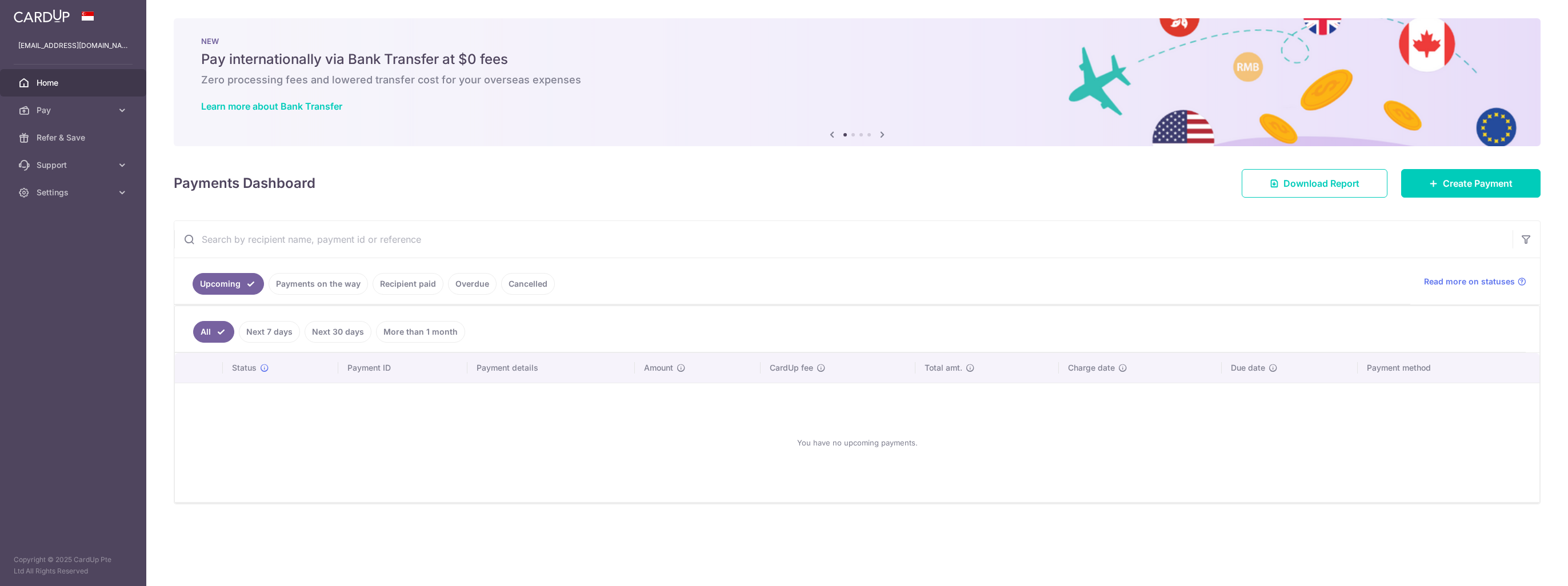
click at [80, 108] on span "Pay" at bounding box center [74, 110] width 75 height 11
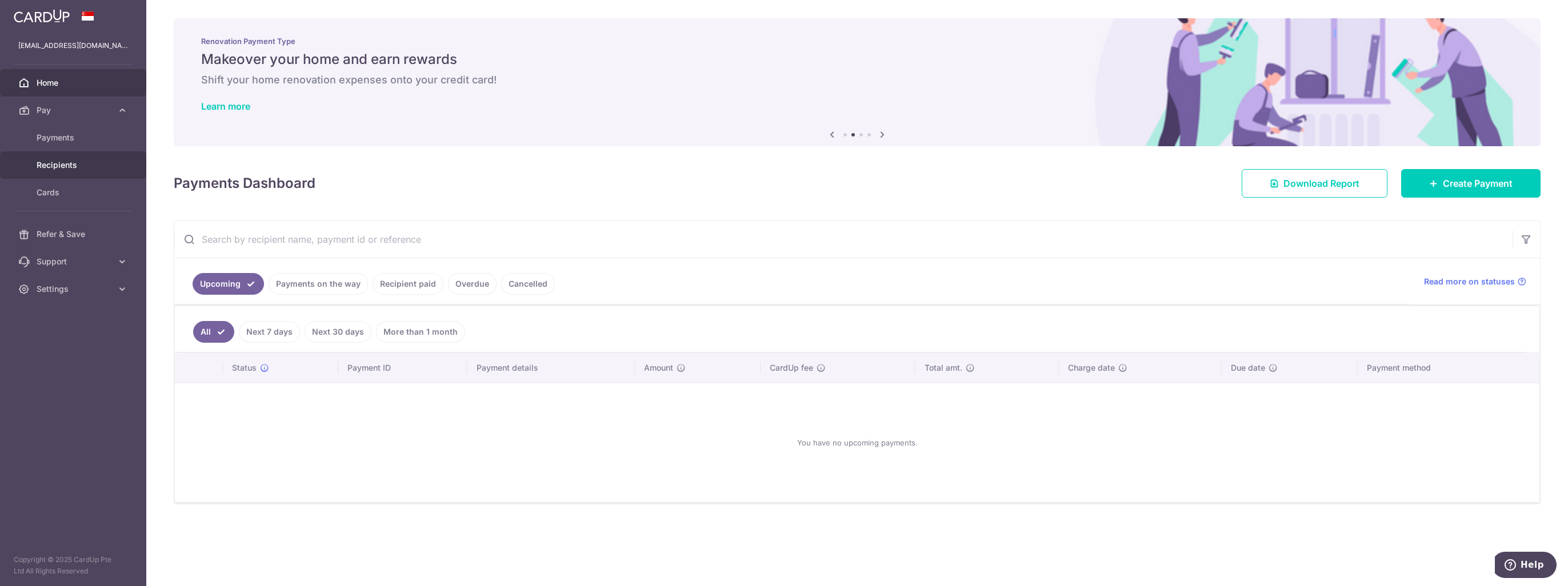
click at [51, 161] on span "Recipients" at bounding box center [74, 165] width 75 height 11
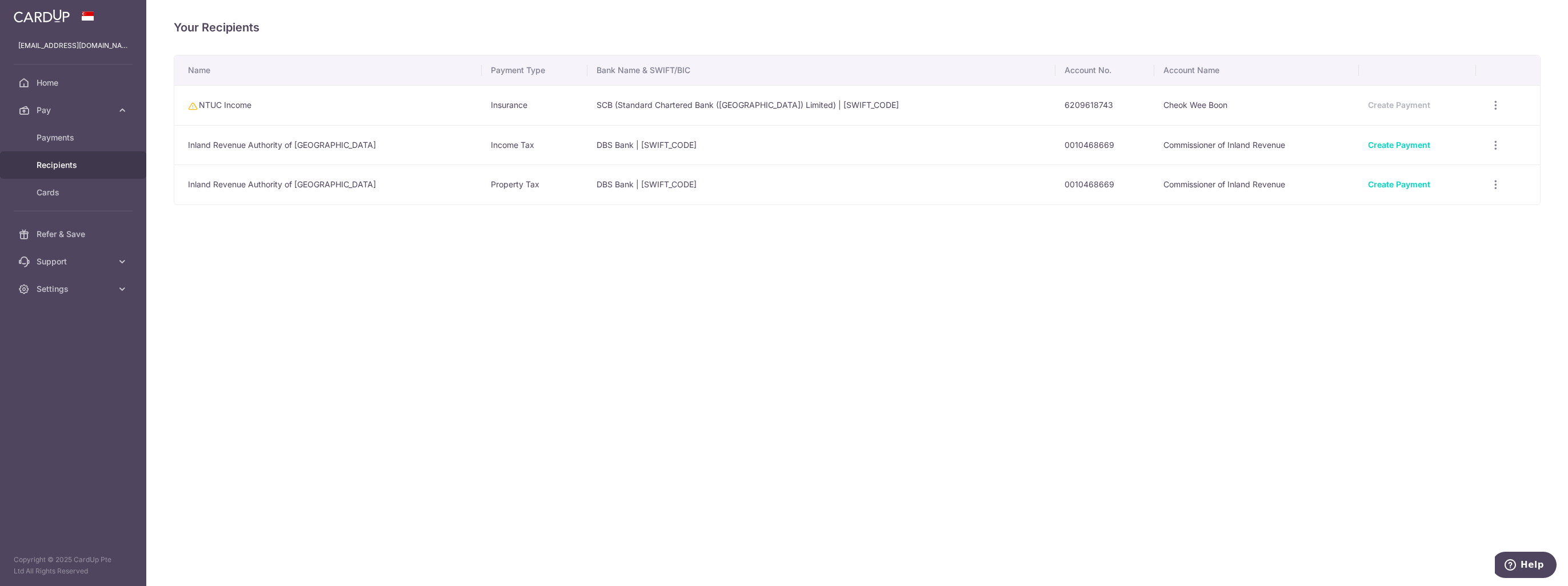
click at [55, 109] on span "Pay" at bounding box center [74, 110] width 75 height 11
click at [53, 108] on span "Pay" at bounding box center [74, 110] width 75 height 11
click at [61, 134] on span "Payments" at bounding box center [74, 137] width 75 height 11
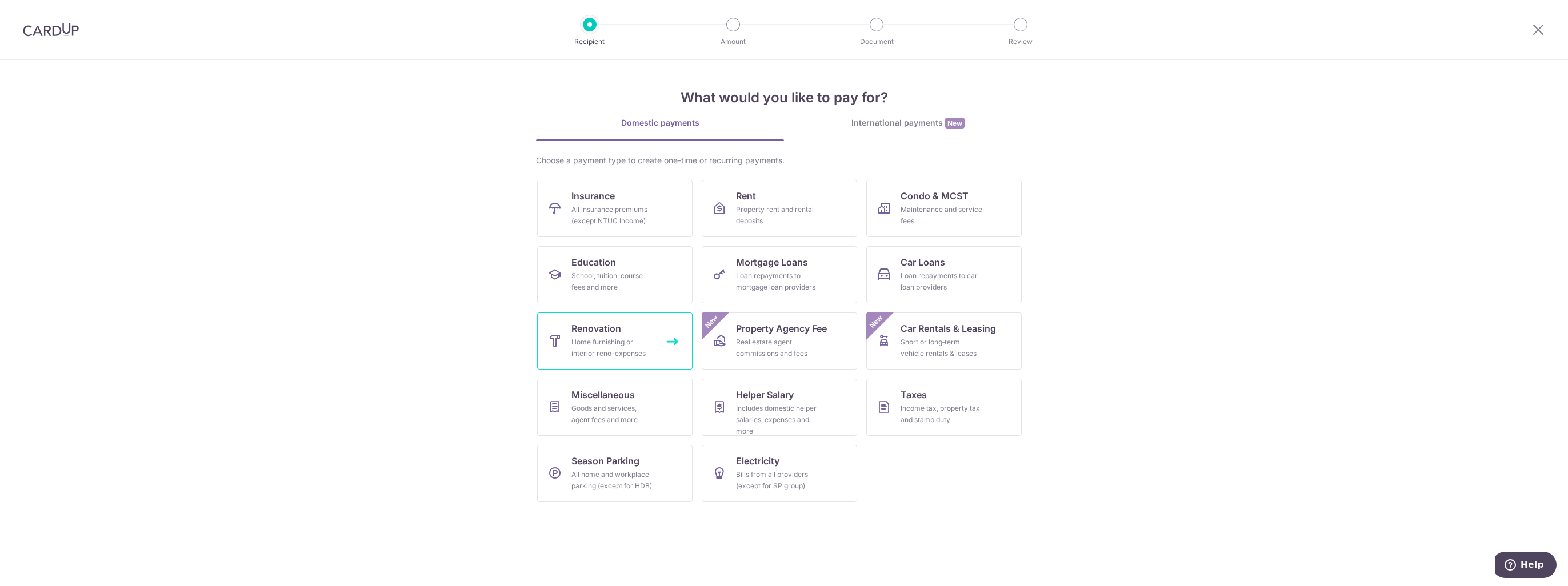
click at [604, 337] on div "Home furnishing or interior reno-expenses" at bounding box center [613, 348] width 82 height 23
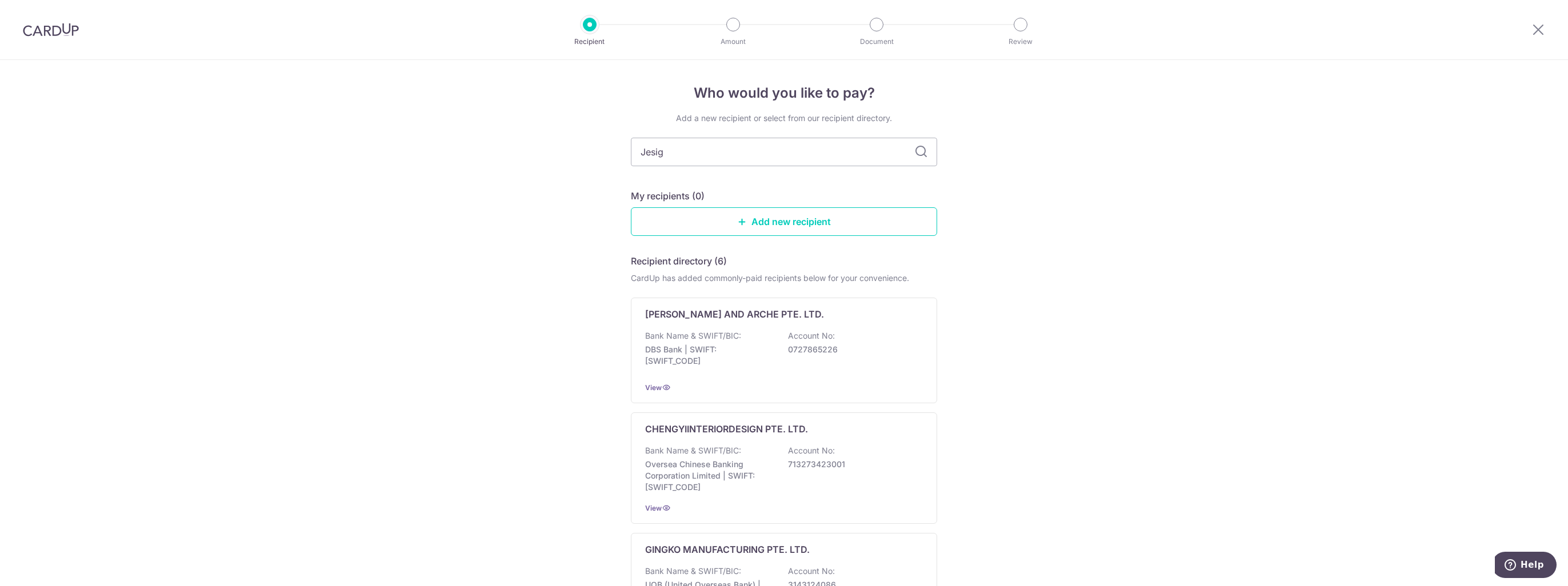
type input "Jesign"
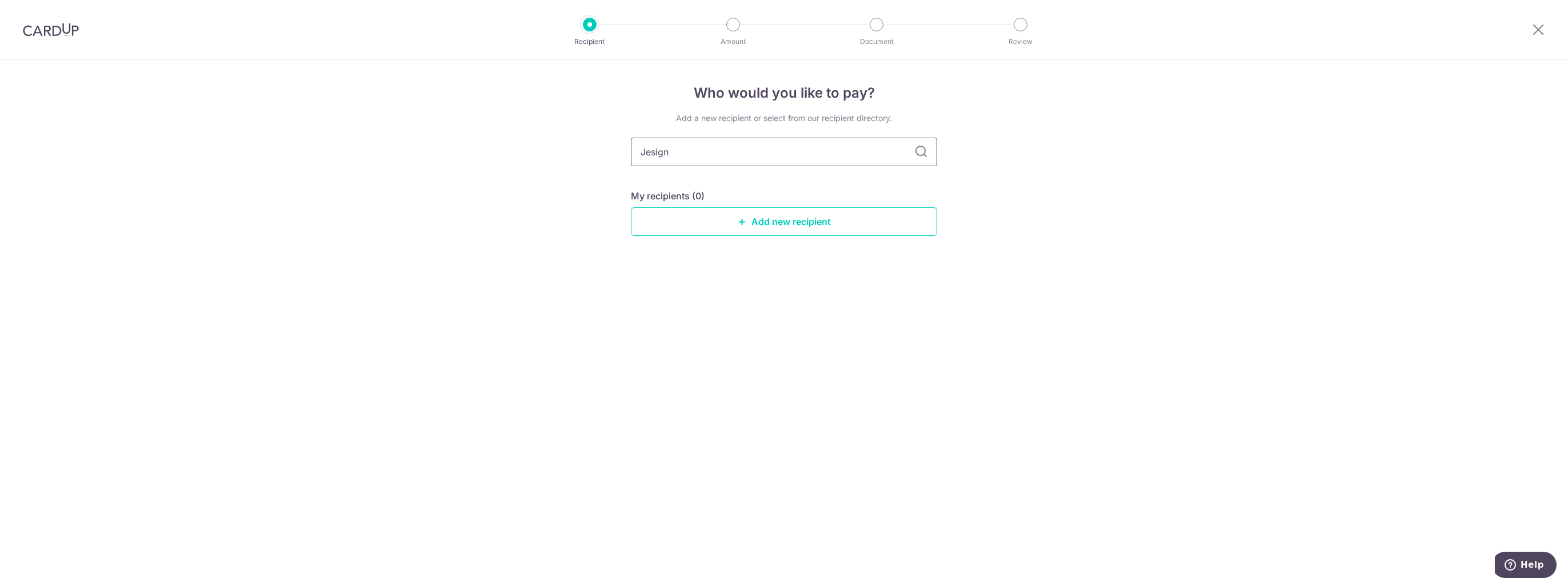
drag, startPoint x: 692, startPoint y: 155, endPoint x: 652, endPoint y: 154, distance: 40.0
click at [629, 155] on div "Who would you like to pay? Add a new recipient or select from our recipient dir…" at bounding box center [784, 323] width 1568 height 527
drag, startPoint x: 659, startPoint y: 149, endPoint x: 539, endPoint y: 128, distance: 121.8
click at [539, 128] on div "Who would you like to pay? Add a new recipient or select from our recipient dir…" at bounding box center [784, 323] width 1568 height 527
drag, startPoint x: 686, startPoint y: 155, endPoint x: 603, endPoint y: 155, distance: 83.0
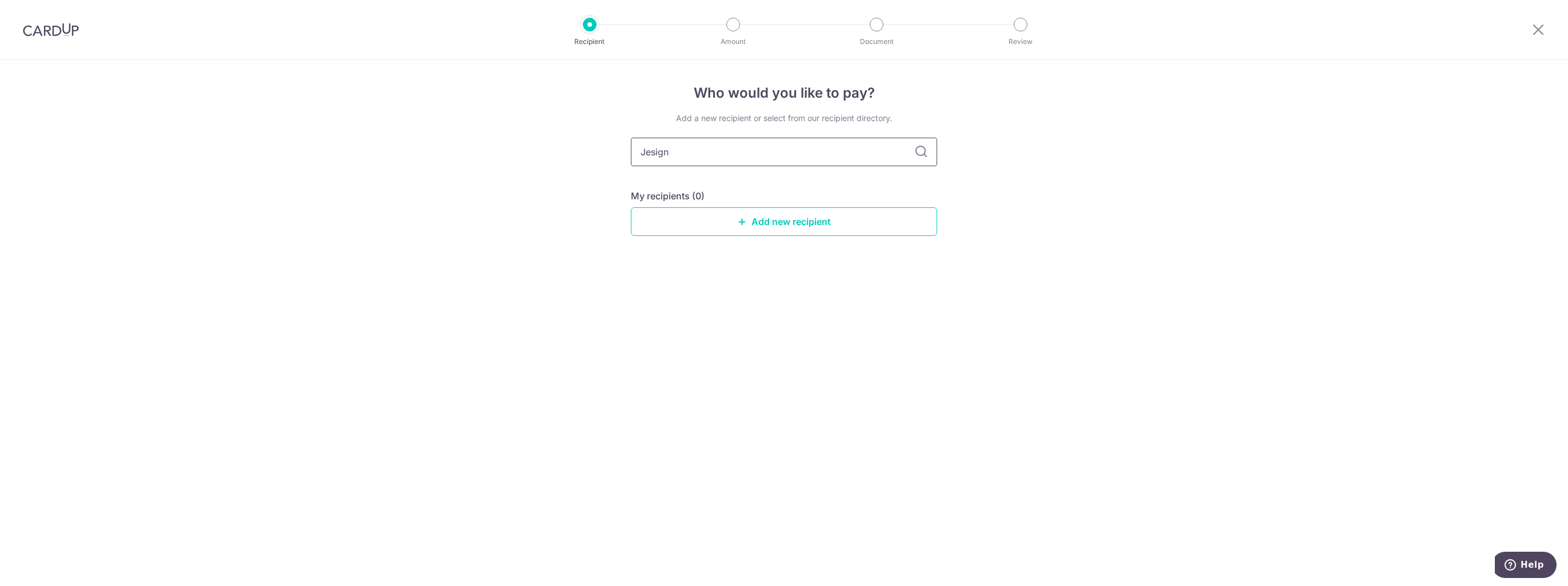
click at [603, 155] on div "Who would you like to pay? Add a new recipient or select from our recipient dir…" at bounding box center [784, 323] width 1568 height 527
paste input "Letter of Confirmation / Award). Payment should be made within thirty (30) days…"
type input "Letter of Confirmation / Award). Payment should be made within thirty (30) days…"
drag, startPoint x: 903, startPoint y: 151, endPoint x: 614, endPoint y: 160, distance: 289.1
click at [603, 142] on div "Who would you like to pay? Add a new recipient or select from our recipient dir…" at bounding box center [784, 323] width 1568 height 527
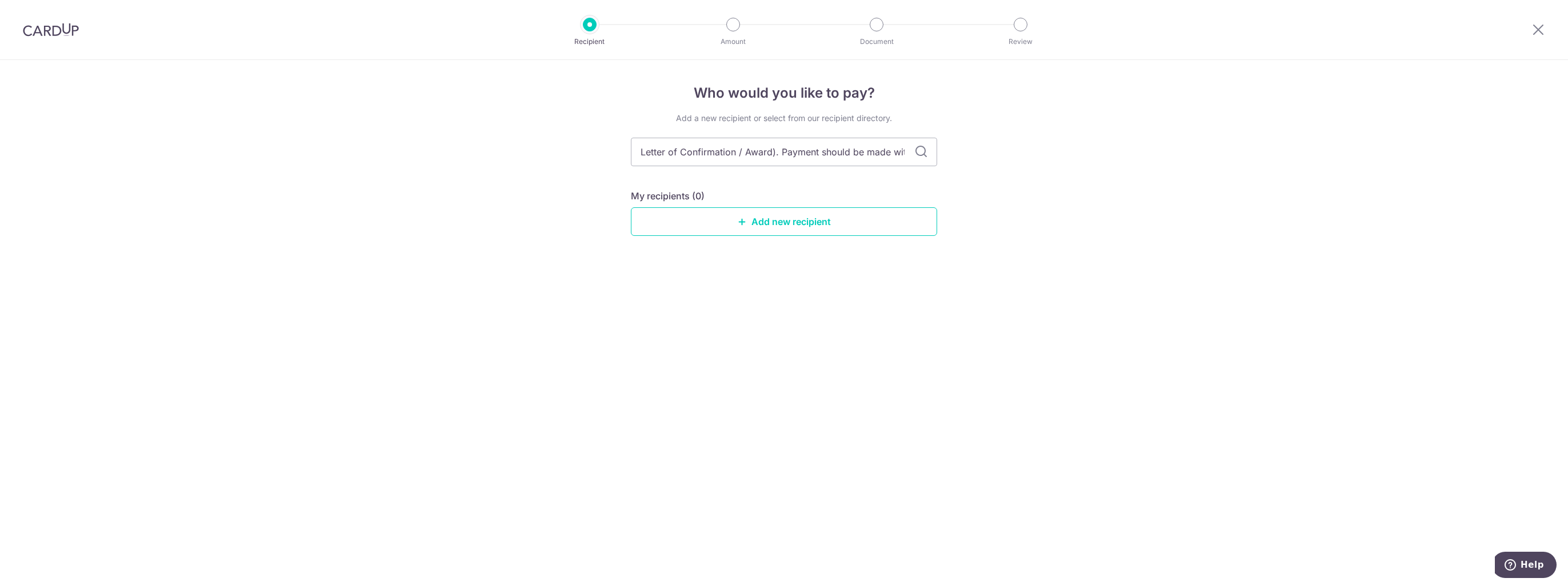
type input "hin thirty (30) days of submission"
drag, startPoint x: 782, startPoint y: 149, endPoint x: 789, endPoint y: 149, distance: 7.0
click at [782, 149] on input "hin thirty (30) days of submission" at bounding box center [784, 152] width 306 height 28
drag, startPoint x: 826, startPoint y: 154, endPoint x: 645, endPoint y: 153, distance: 181.0
click at [645, 153] on input "hnin thirty (30) days of submission" at bounding box center [784, 152] width 306 height 28
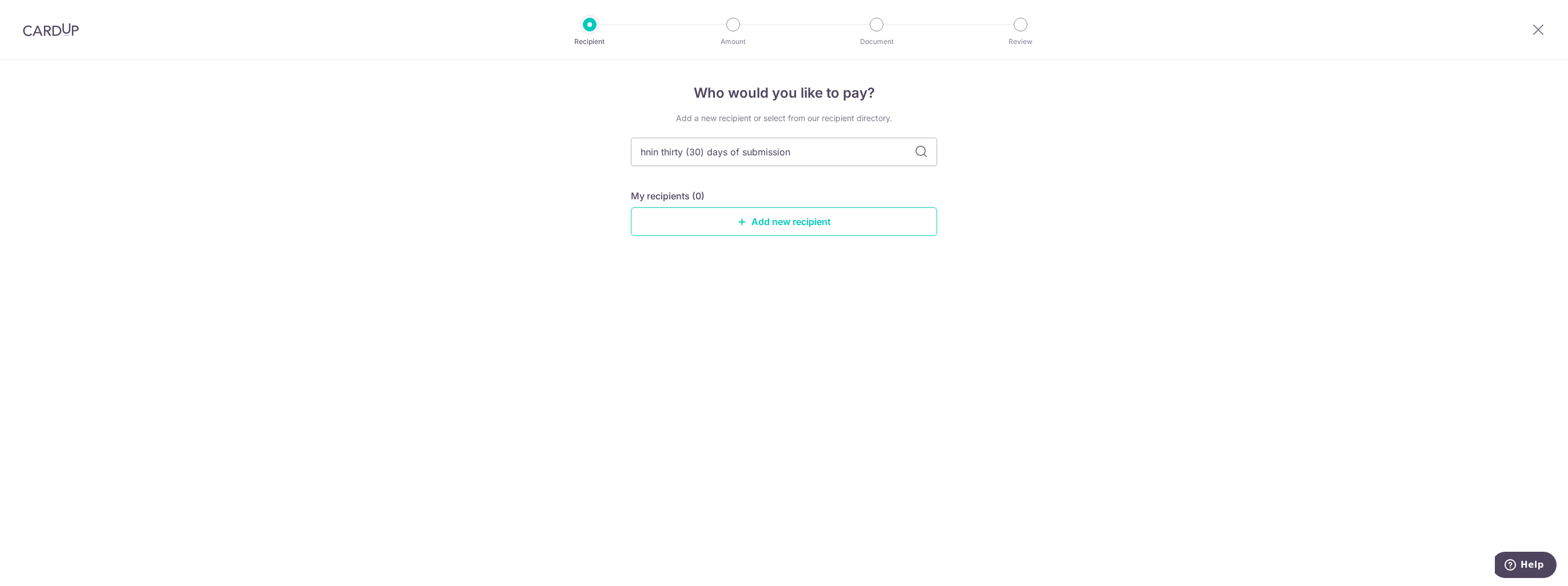
type input "h"
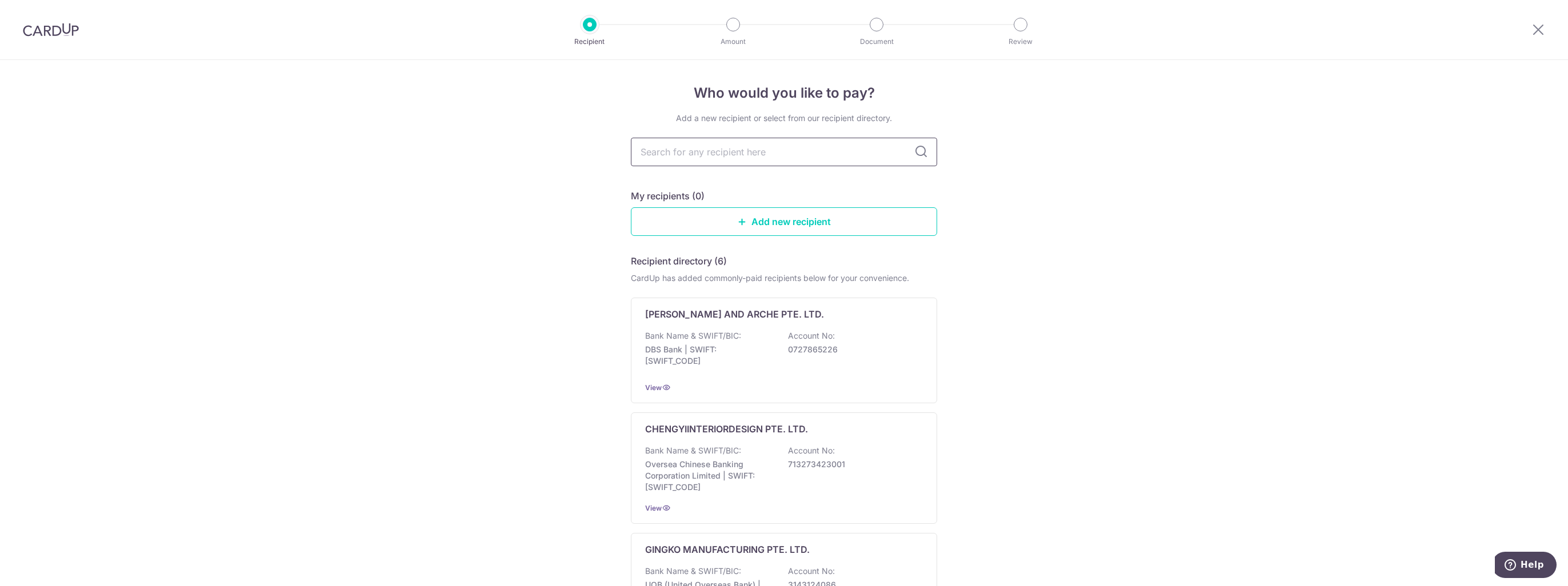
click at [649, 149] on input "text" at bounding box center [784, 152] width 306 height 28
paste input "JESIGNS INTERIOR DESIGN PTE. LTD."
type input "JESIGNS INTERIOR DESIGN PTE. LTD"
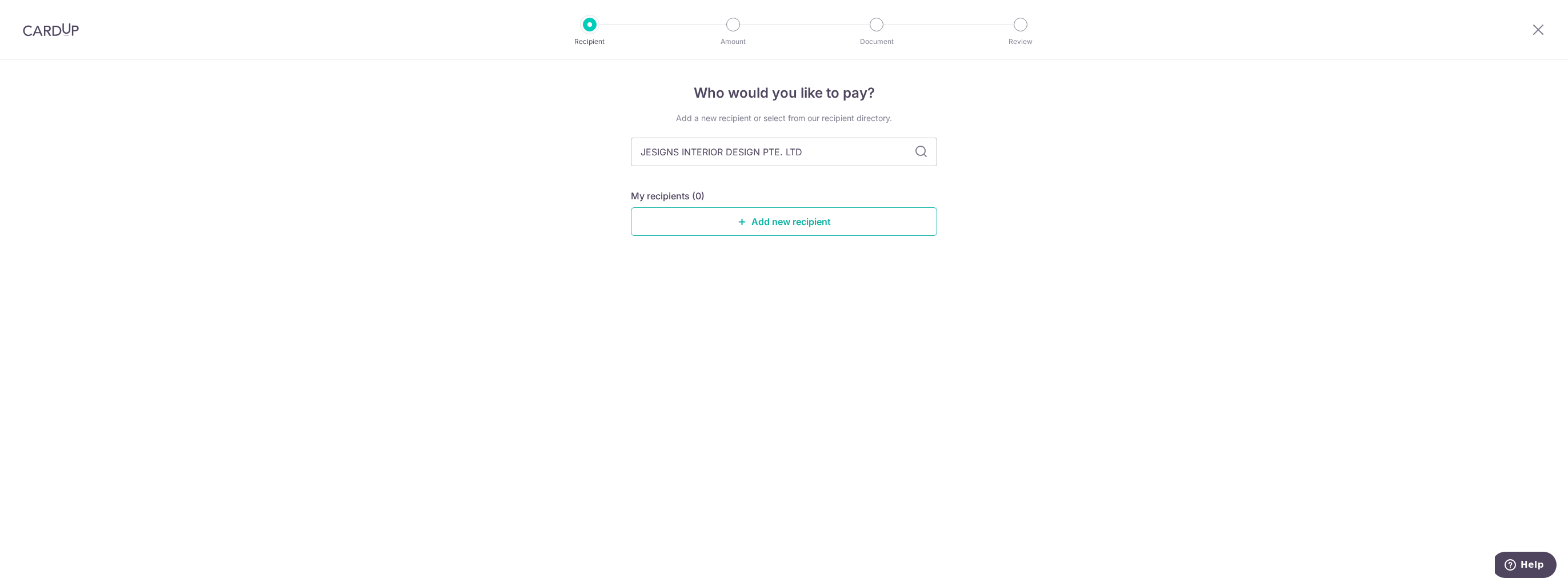
click at [754, 223] on link "Add new recipient" at bounding box center [784, 221] width 306 height 28
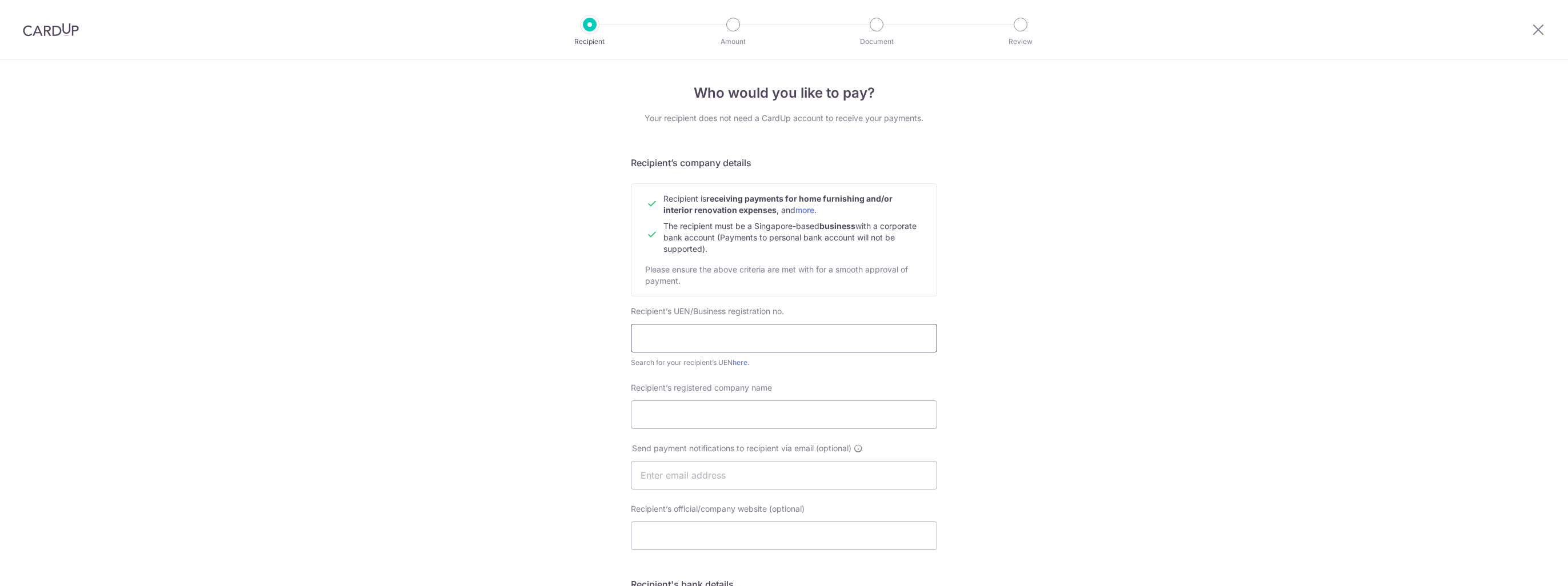
click at [658, 333] on input "text" at bounding box center [784, 338] width 306 height 28
paste input "201820502D"
type input "201820502D"
click at [656, 421] on input "Recipient’s registered company name" at bounding box center [784, 415] width 306 height 28
paste input "ESIGNS INTERIOR DESIGN PTE. LTD."
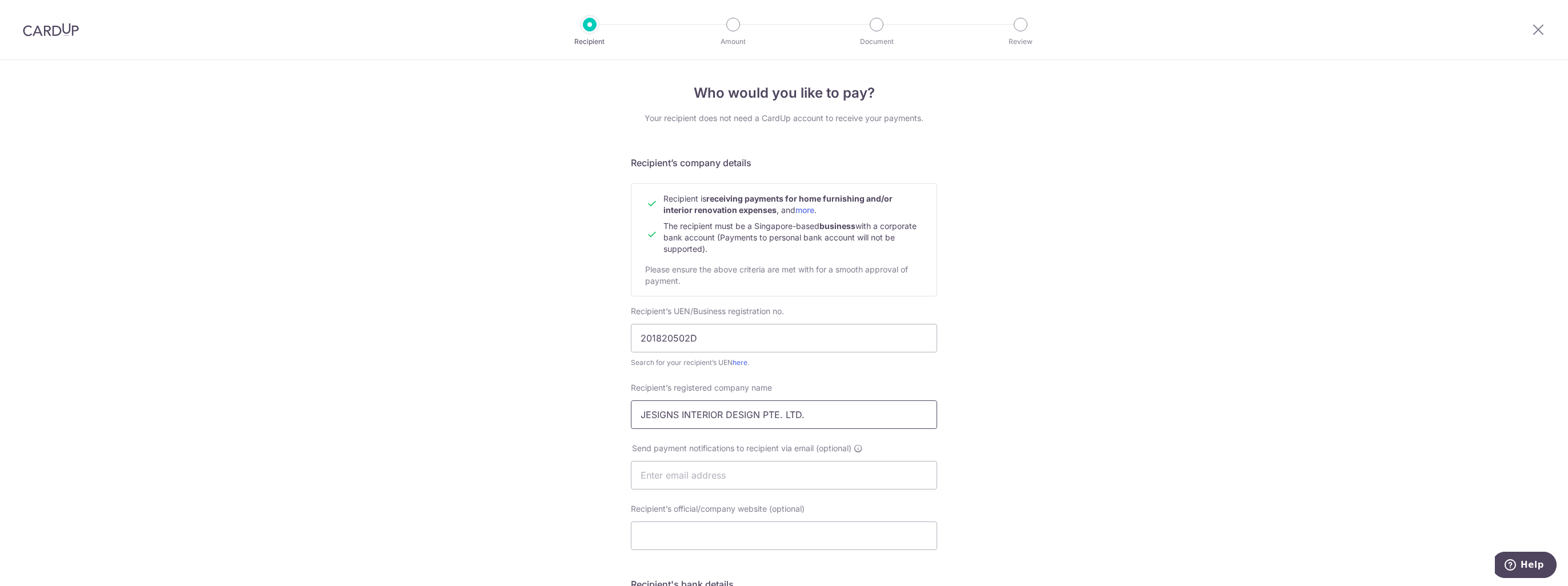
click at [638, 411] on input "JESIGNS INTERIOR DESIGN PTE. LTD." at bounding box center [784, 415] width 306 height 28
type input "JESIGNS INTERIOR DESIGN PTE. LTD."
click at [670, 481] on input "text" at bounding box center [784, 475] width 306 height 28
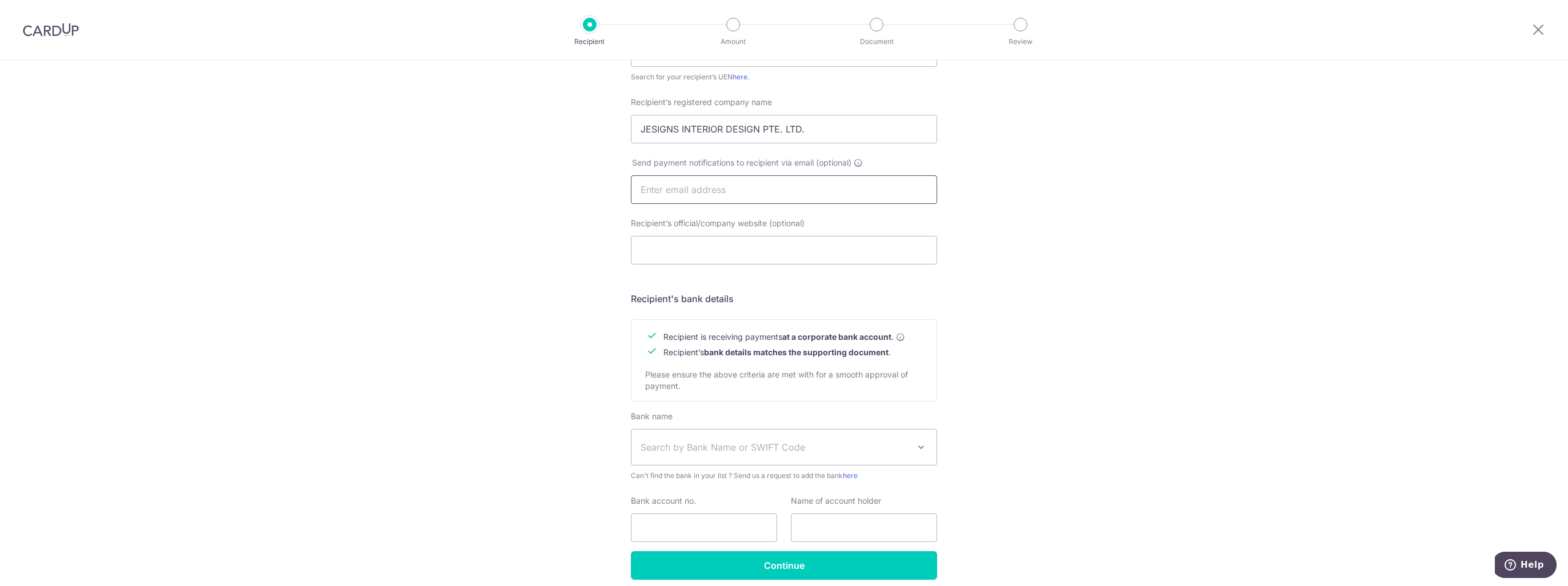
scroll to position [332, 0]
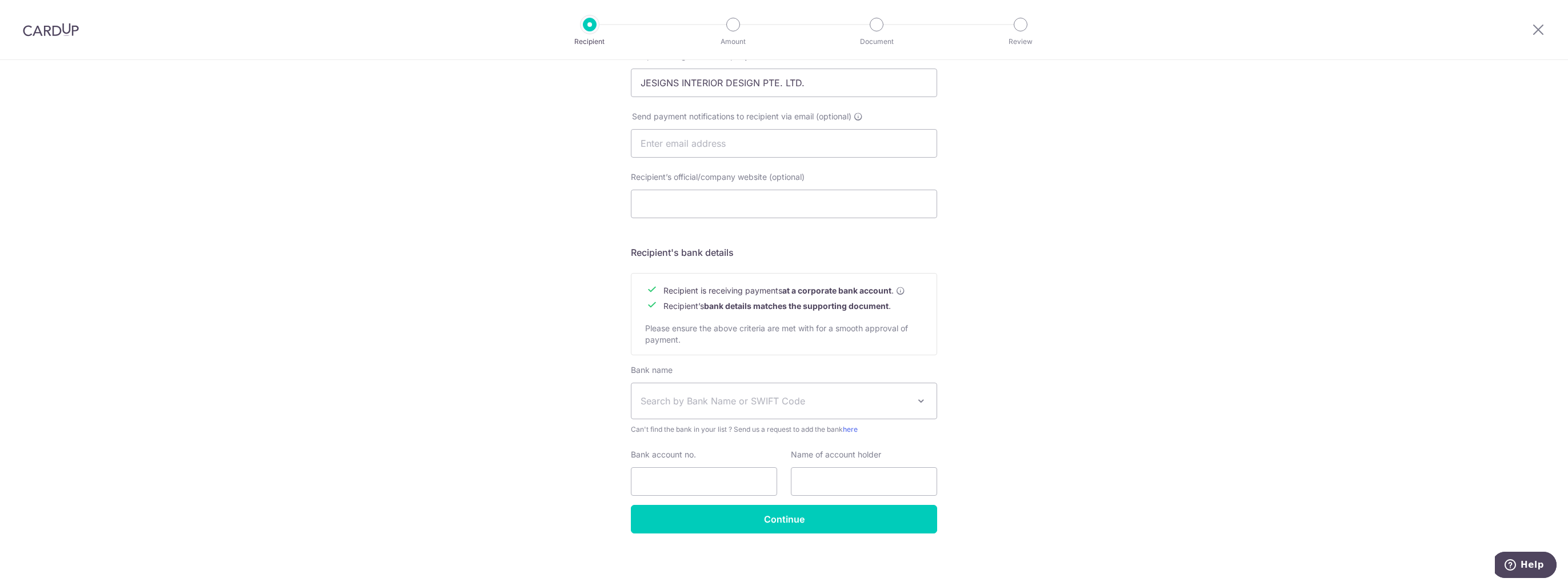
click at [657, 403] on span "Search by Bank Name or SWIFT Code" at bounding box center [775, 401] width 268 height 14
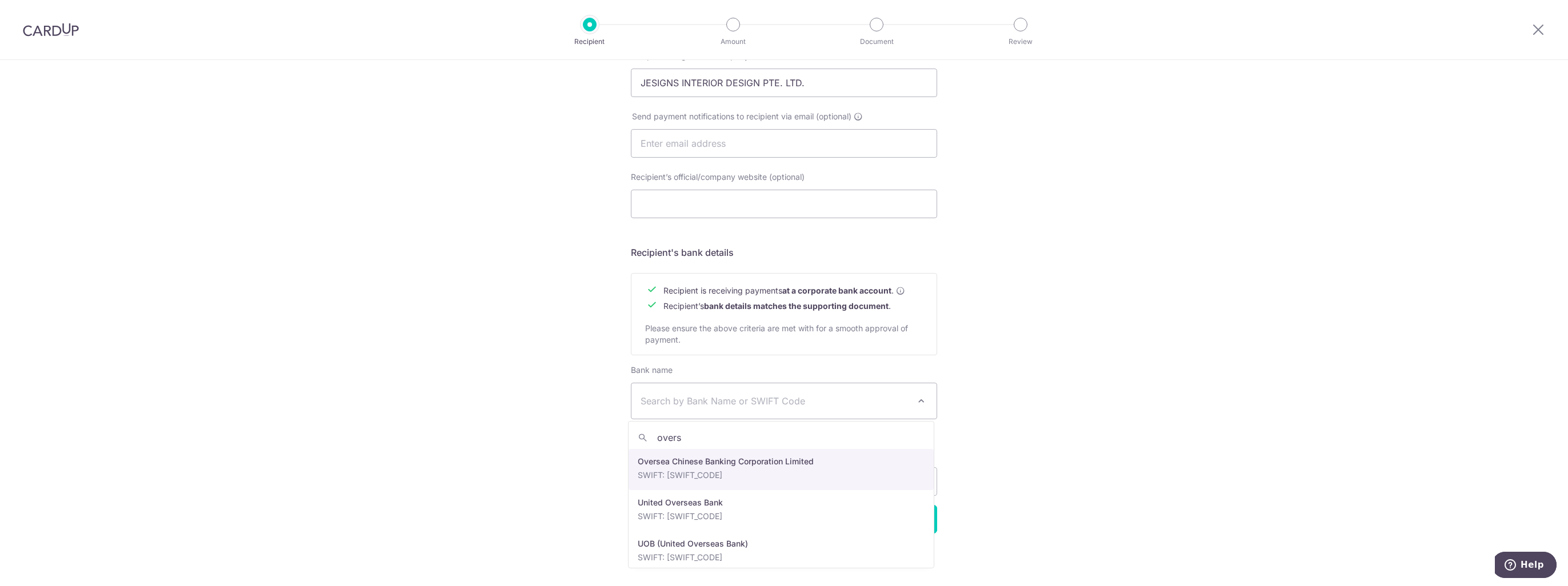
type input "overs"
select select "12"
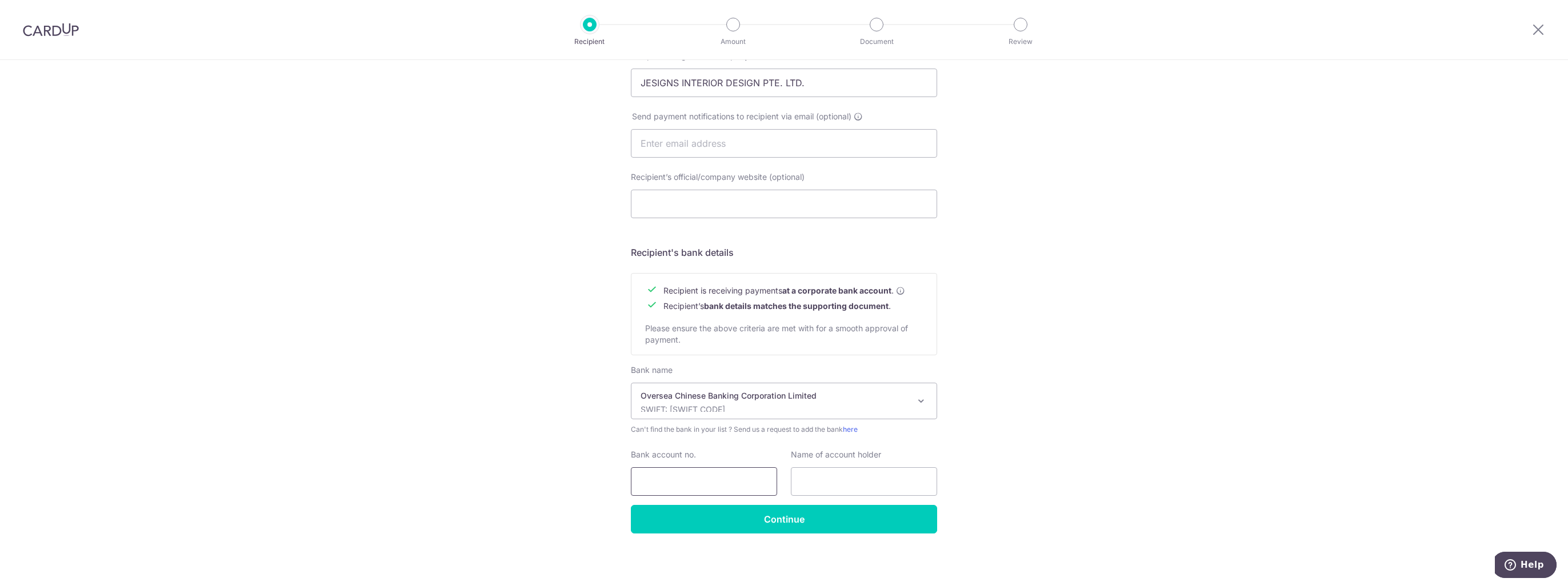
click at [648, 478] on input "Bank account no." at bounding box center [704, 481] width 146 height 28
click at [646, 147] on input "text" at bounding box center [784, 142] width 306 height 28
click at [545, 171] on div "Who would you like to pay? Your recipient does not need a CardUp account to rec…" at bounding box center [784, 158] width 1568 height 860
click at [645, 207] on input "Recipient’s official/company website (optional)" at bounding box center [784, 203] width 306 height 28
click at [492, 248] on div "Who would you like to pay? Your recipient does not need a CardUp account to rec…" at bounding box center [784, 158] width 1568 height 860
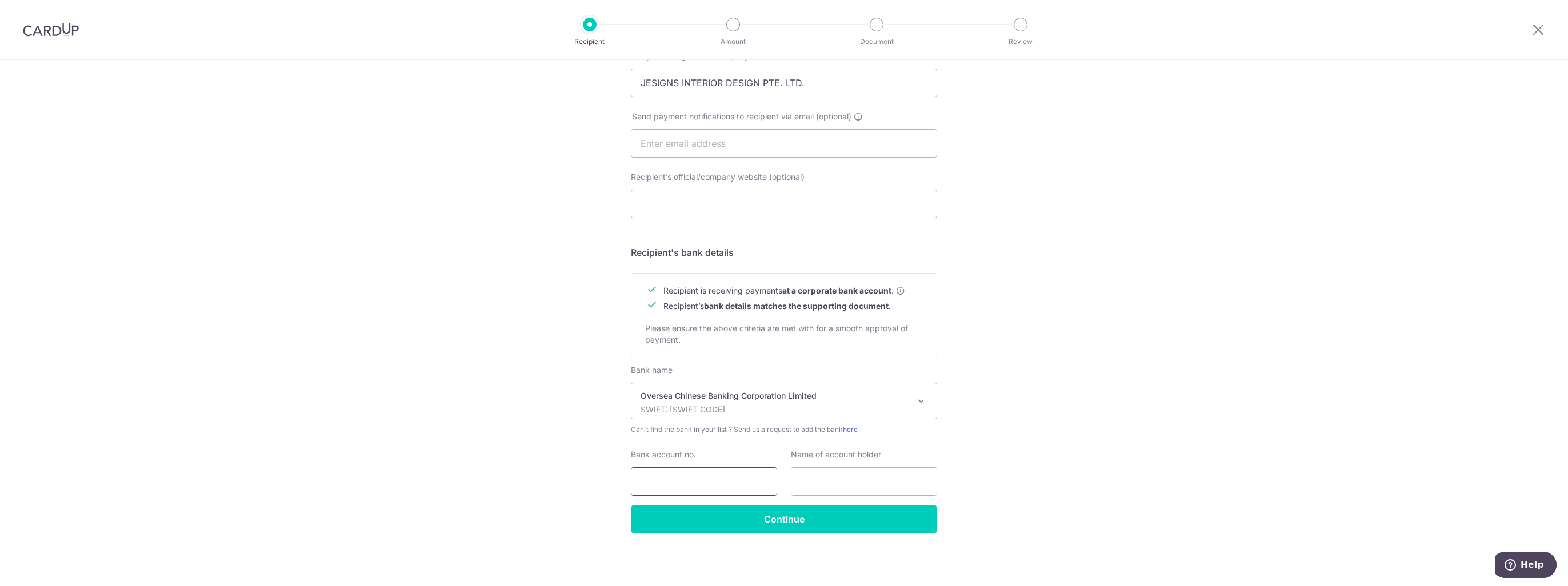
click at [651, 476] on input "Bank account no." at bounding box center [704, 481] width 146 height 28
paste input "712780386001"
type input "712780386001"
click at [825, 476] on input "text" at bounding box center [864, 481] width 146 height 28
click at [447, 162] on div "Who would you like to pay? Your recipient does not need a CardUp account to rec…" at bounding box center [784, 158] width 1568 height 860
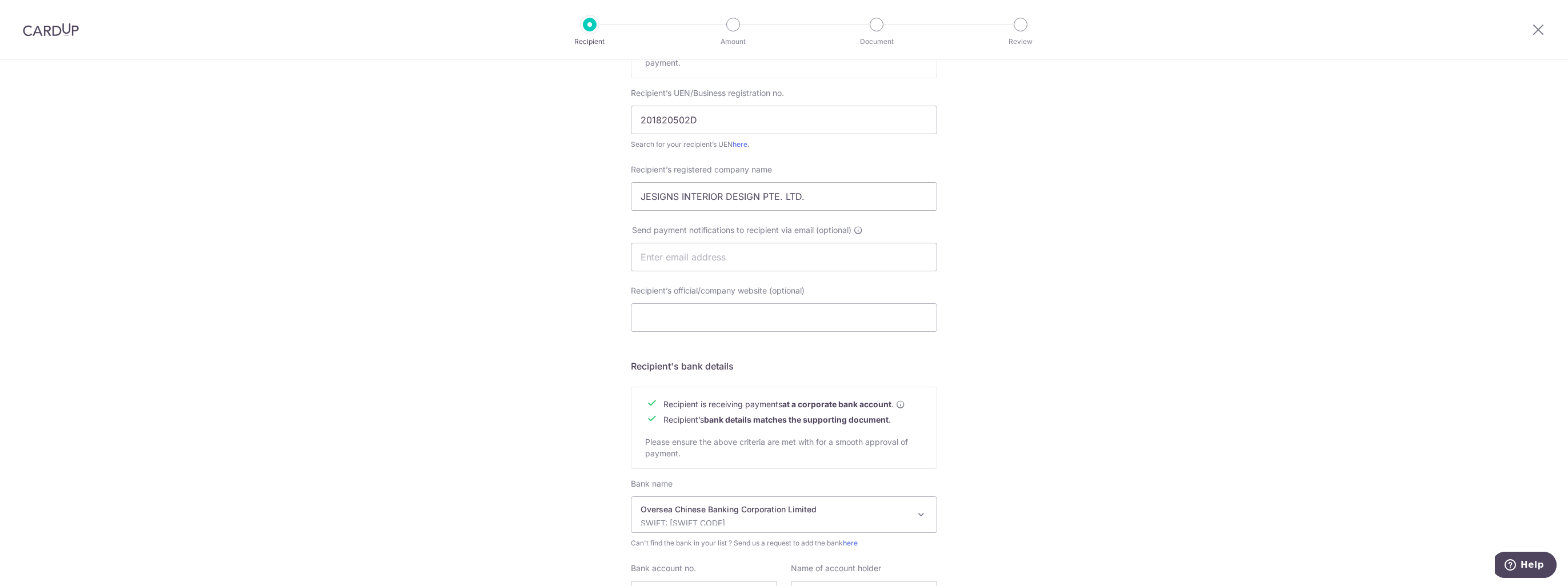
scroll to position [218, 0]
drag, startPoint x: 830, startPoint y: 200, endPoint x: 627, endPoint y: 199, distance: 203.0
click at [631, 199] on input "JESIGNS INTERIOR DESIGN PTE. LTD." at bounding box center [784, 197] width 306 height 28
click at [366, 349] on div "Who would you like to pay? Your recipient does not need a CardUp account to rec…" at bounding box center [784, 272] width 1568 height 860
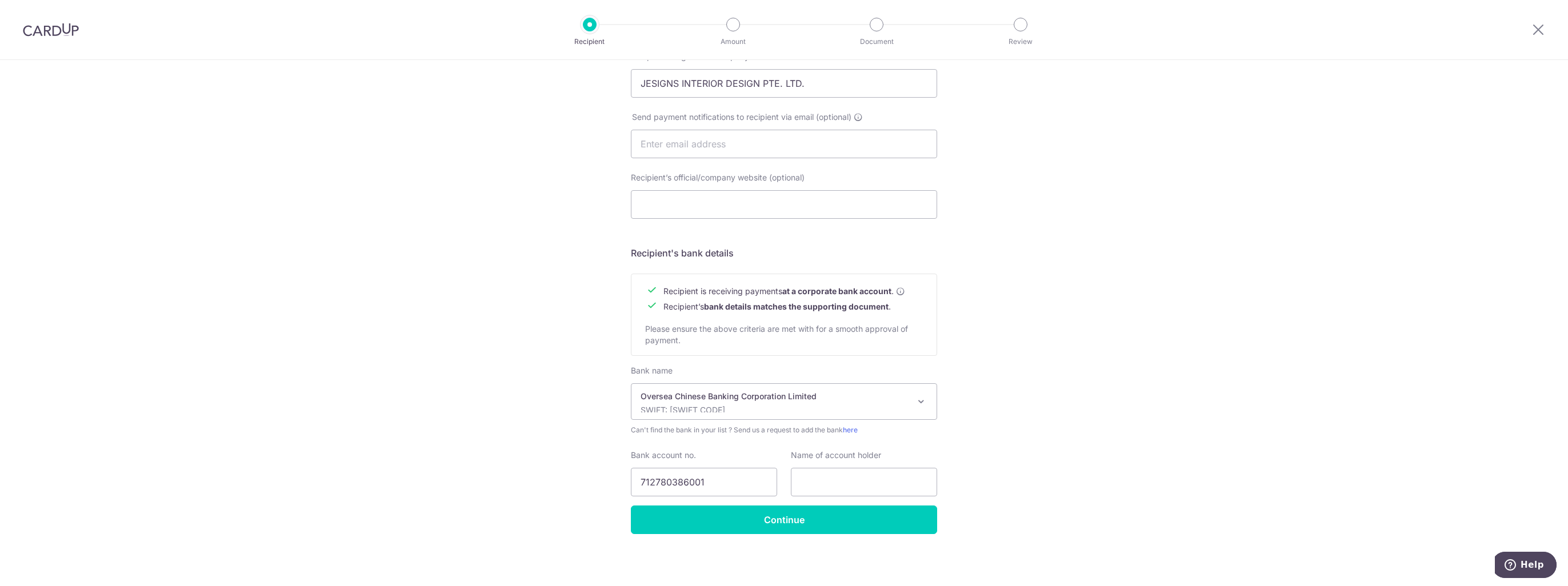
scroll to position [332, 0]
click at [809, 481] on input "text" at bounding box center [864, 481] width 146 height 28
paste input "JESIGNS INTERIOR DESIGN PTE. LTD."
type input "JESIGNS INTERIOR DESIGN PTE. LTD."
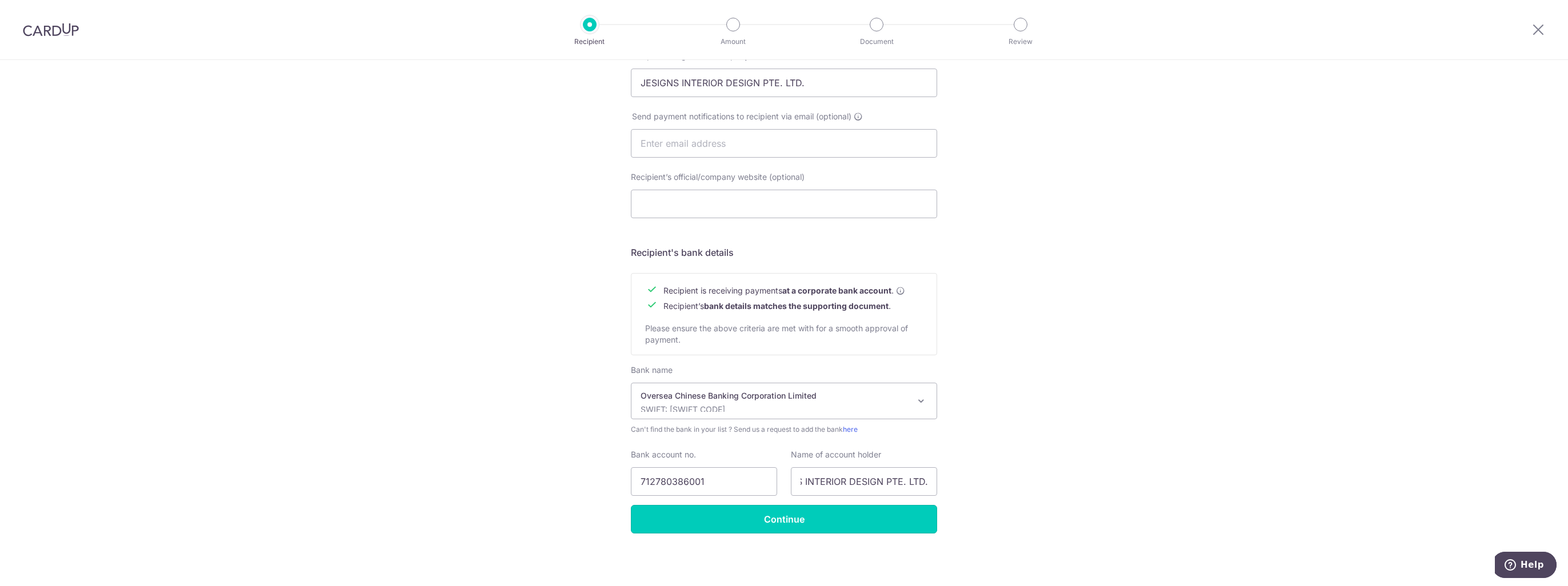
click at [808, 522] on input "Continue" at bounding box center [784, 519] width 306 height 28
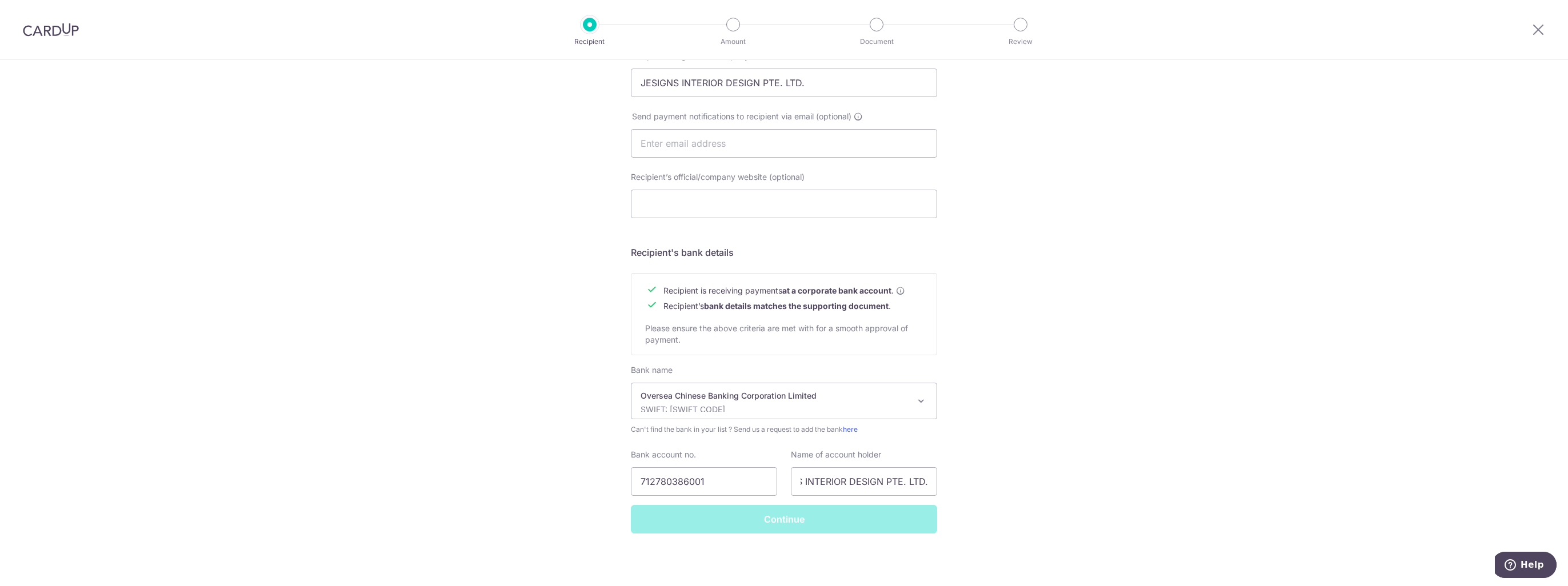
scroll to position [0, 0]
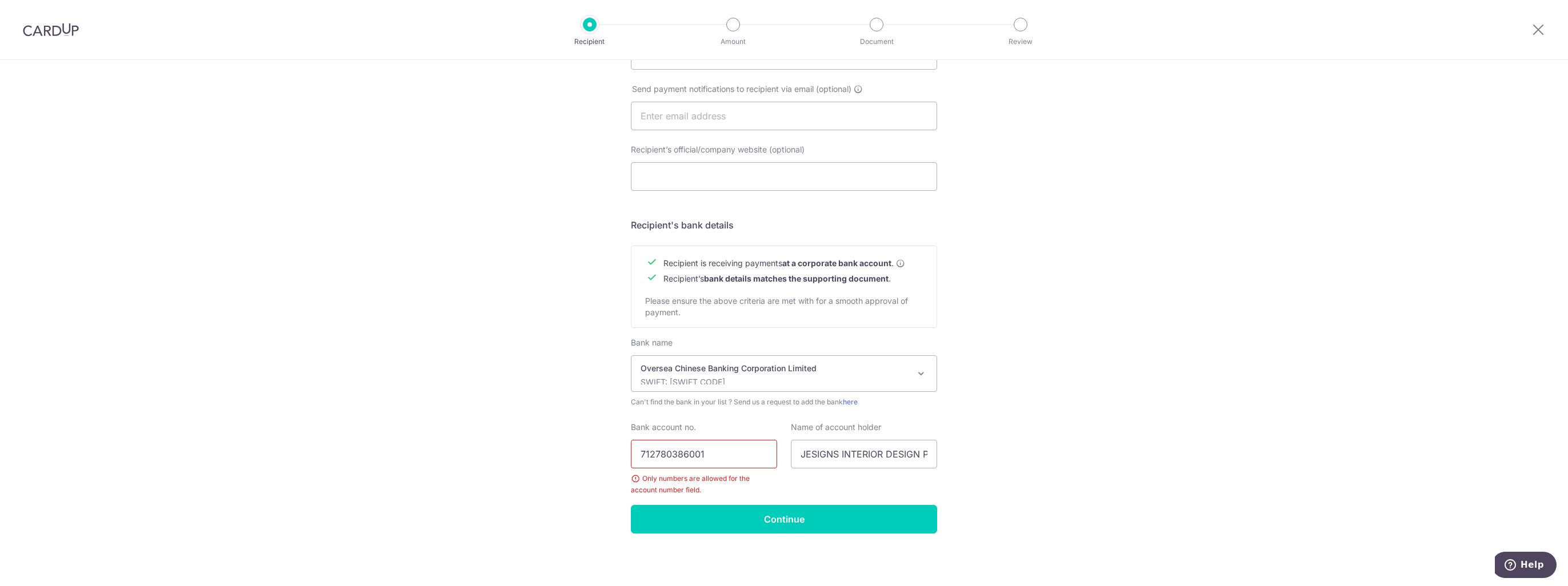
drag, startPoint x: 720, startPoint y: 453, endPoint x: 601, endPoint y: 443, distance: 119.4
click at [601, 443] on div "Who would you like to pay? Your recipient does not need a CardUp account to rec…" at bounding box center [784, 144] width 1568 height 887
paste input "text"
type input "712780386001"
click at [438, 440] on div "Who would you like to pay? Your recipient does not need a CardUp account to rec…" at bounding box center [784, 144] width 1568 height 887
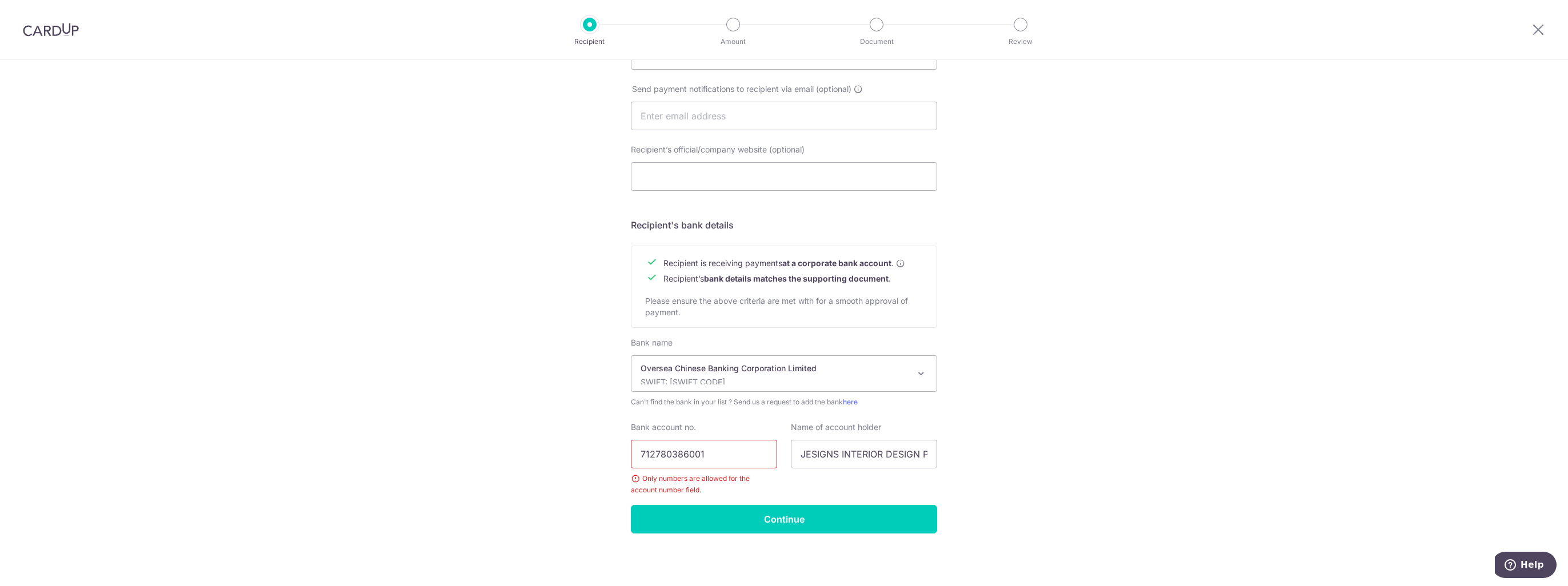
click at [725, 485] on div "Only numbers are allowed for the account number field." at bounding box center [704, 485] width 146 height 23
click at [723, 453] on input "712780386001" at bounding box center [704, 453] width 146 height 28
click at [725, 512] on input "Continue" at bounding box center [784, 519] width 306 height 28
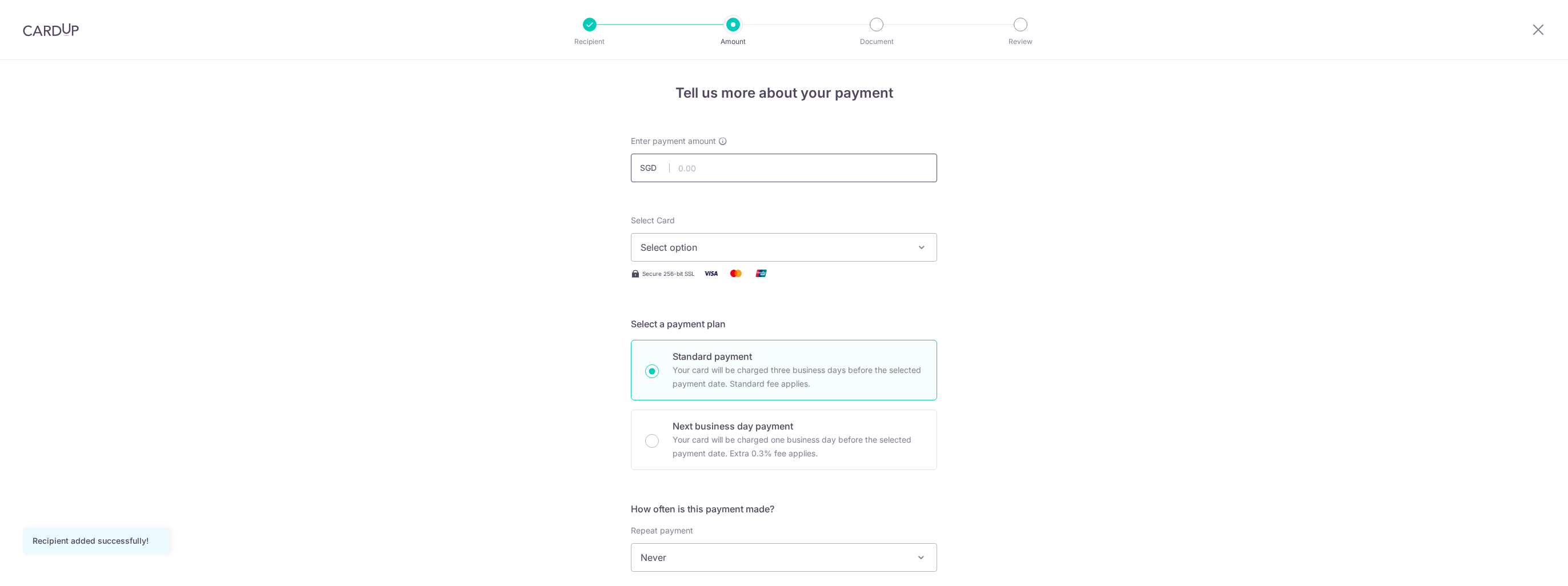
click at [699, 172] on input "text" at bounding box center [784, 168] width 306 height 28
type input "10,000.00"
click at [722, 249] on span "Select option" at bounding box center [773, 248] width 266 height 14
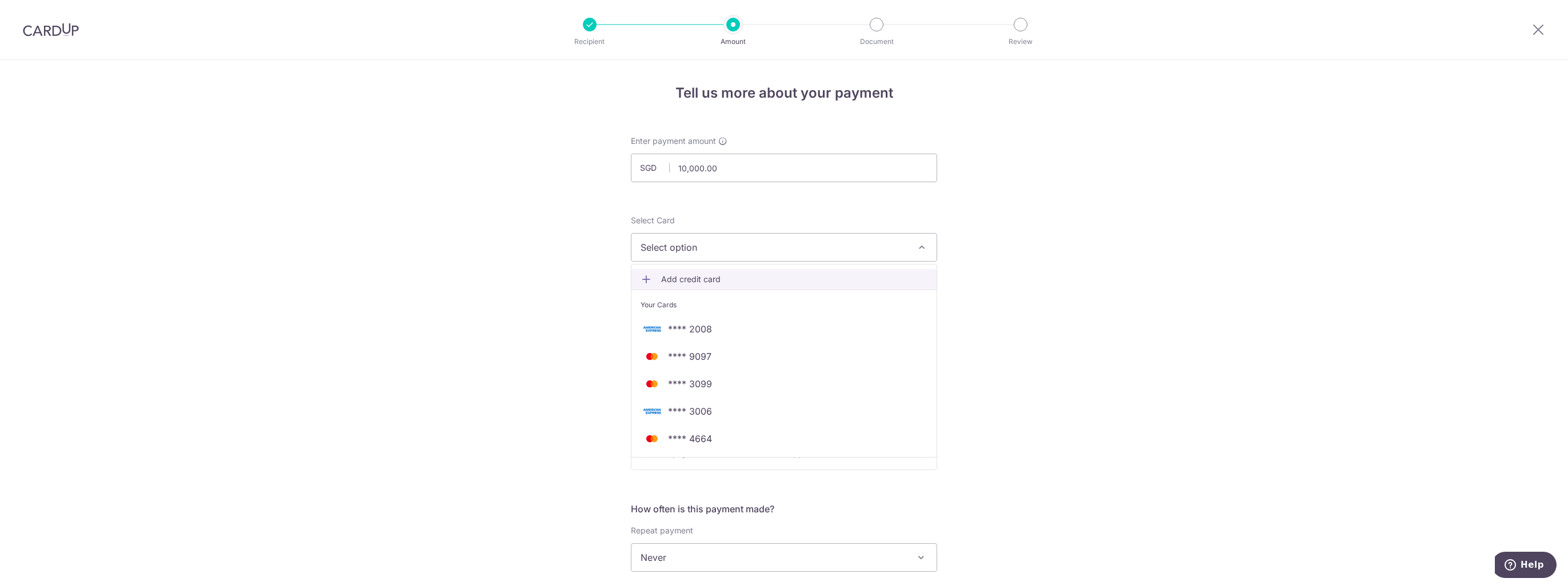
click at [681, 277] on span "Add credit card" at bounding box center [794, 279] width 266 height 11
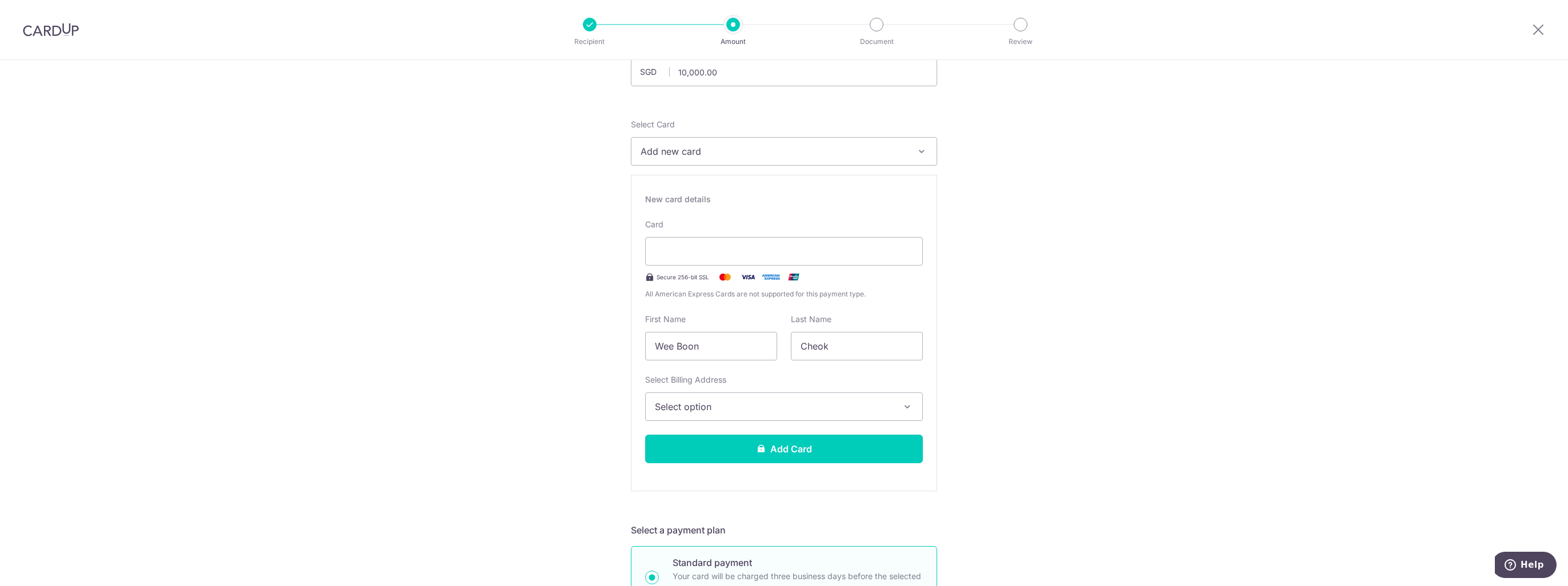
scroll to position [114, 0]
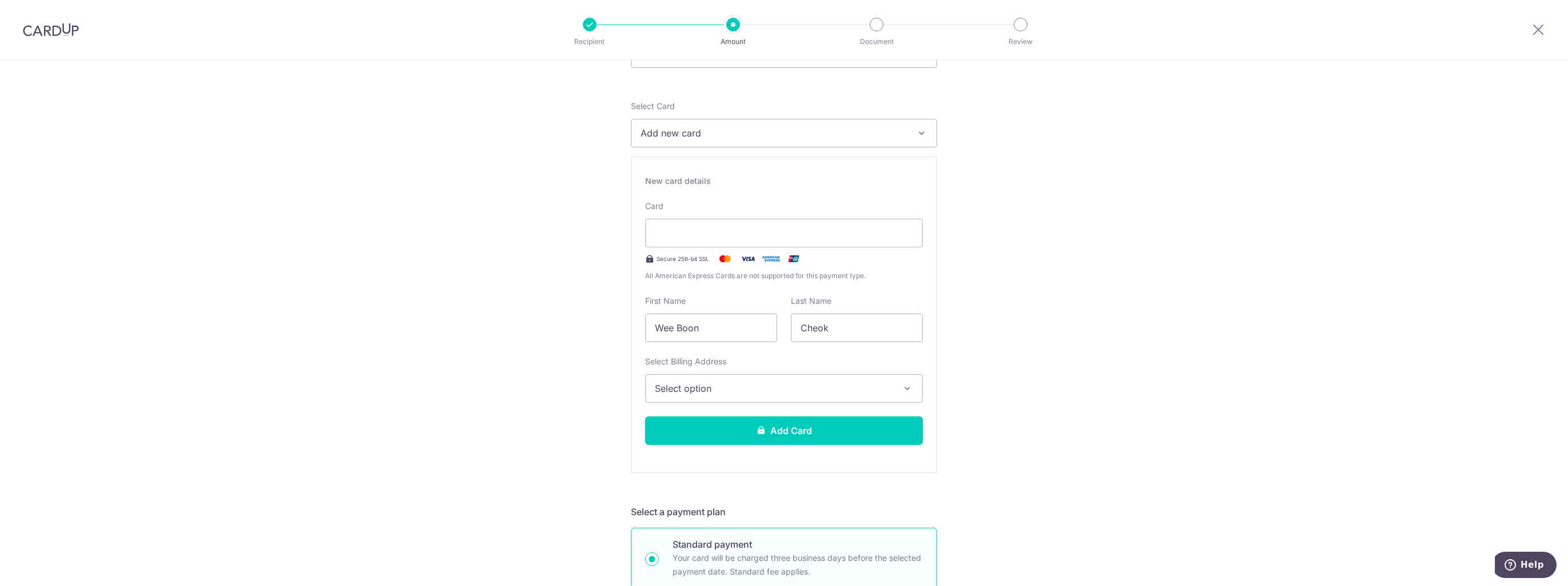
click at [667, 388] on span "Select option" at bounding box center [773, 389] width 238 height 14
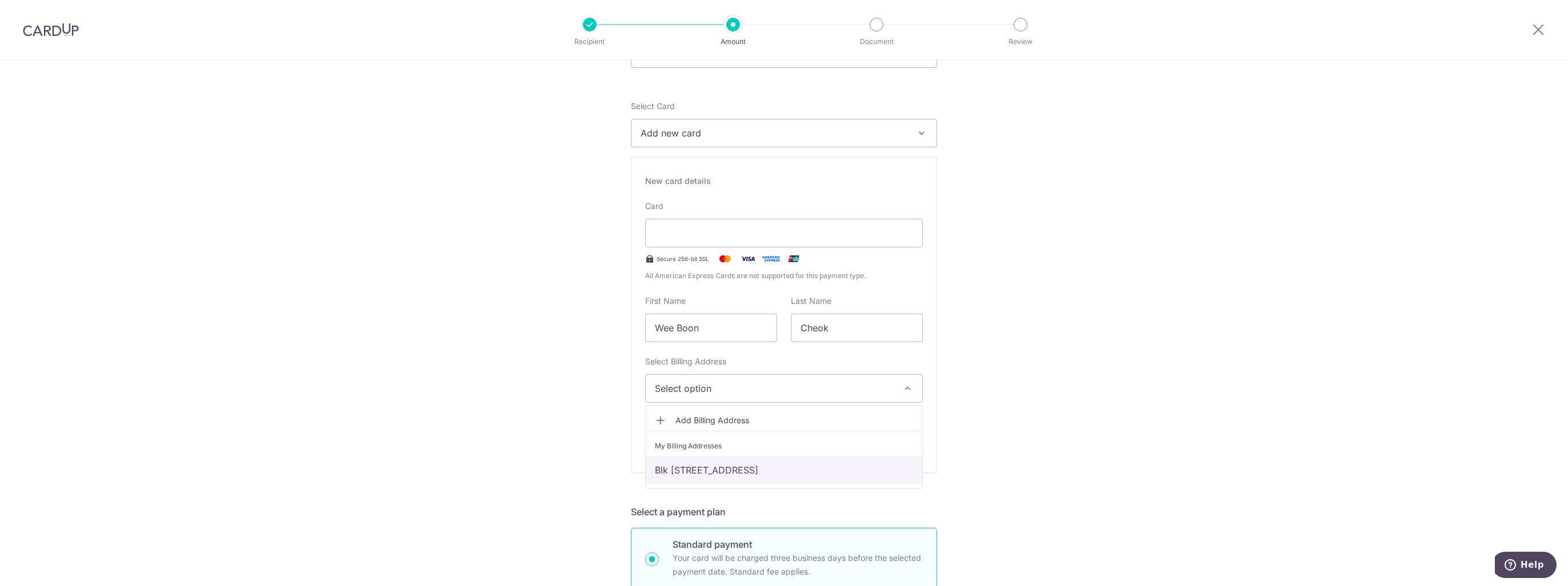
click at [677, 471] on link "Blk 209 Tampines St 21 #05-1333, Singapore, Singapore-520209" at bounding box center [783, 470] width 277 height 27
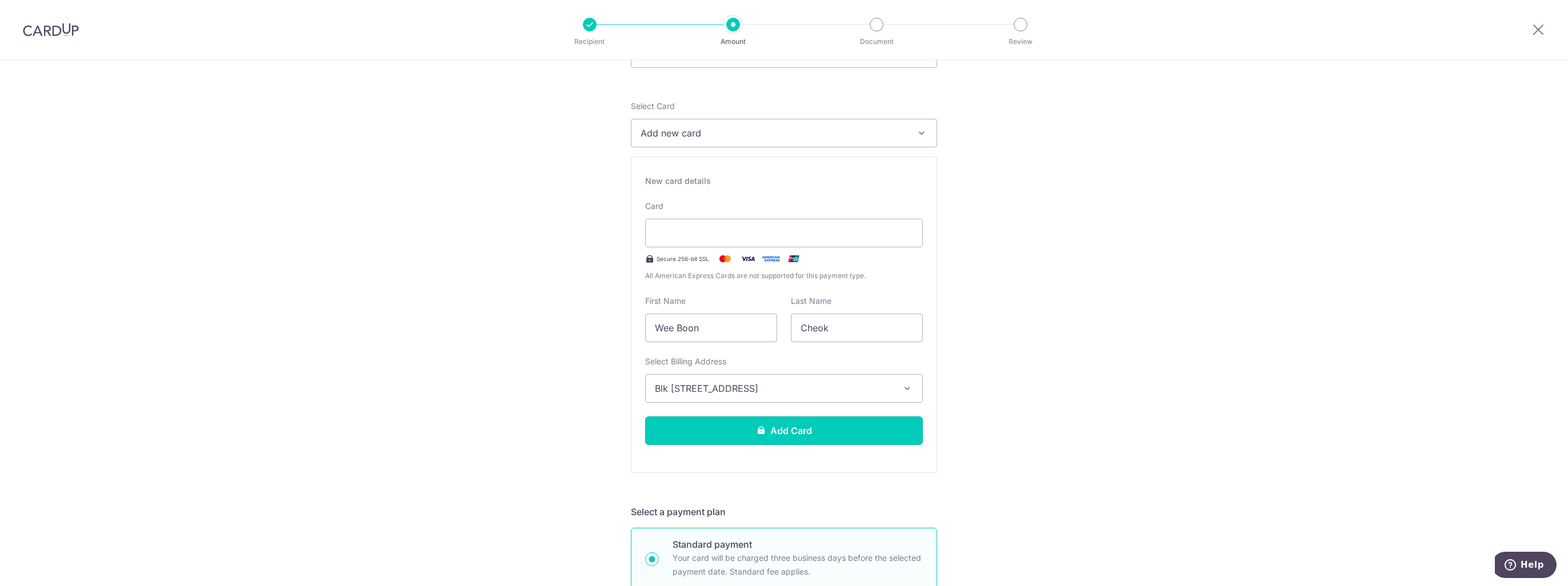
click at [693, 433] on button "Add Card" at bounding box center [784, 431] width 277 height 28
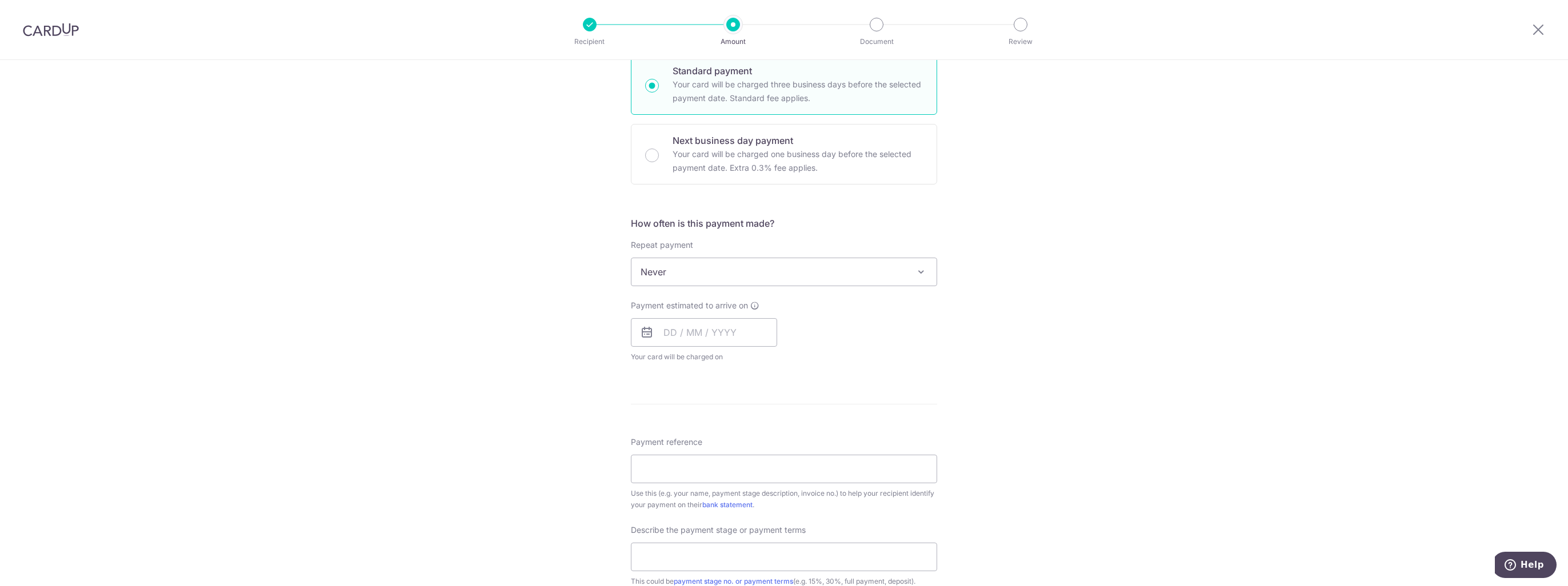
click at [667, 266] on span "Never" at bounding box center [784, 272] width 305 height 27
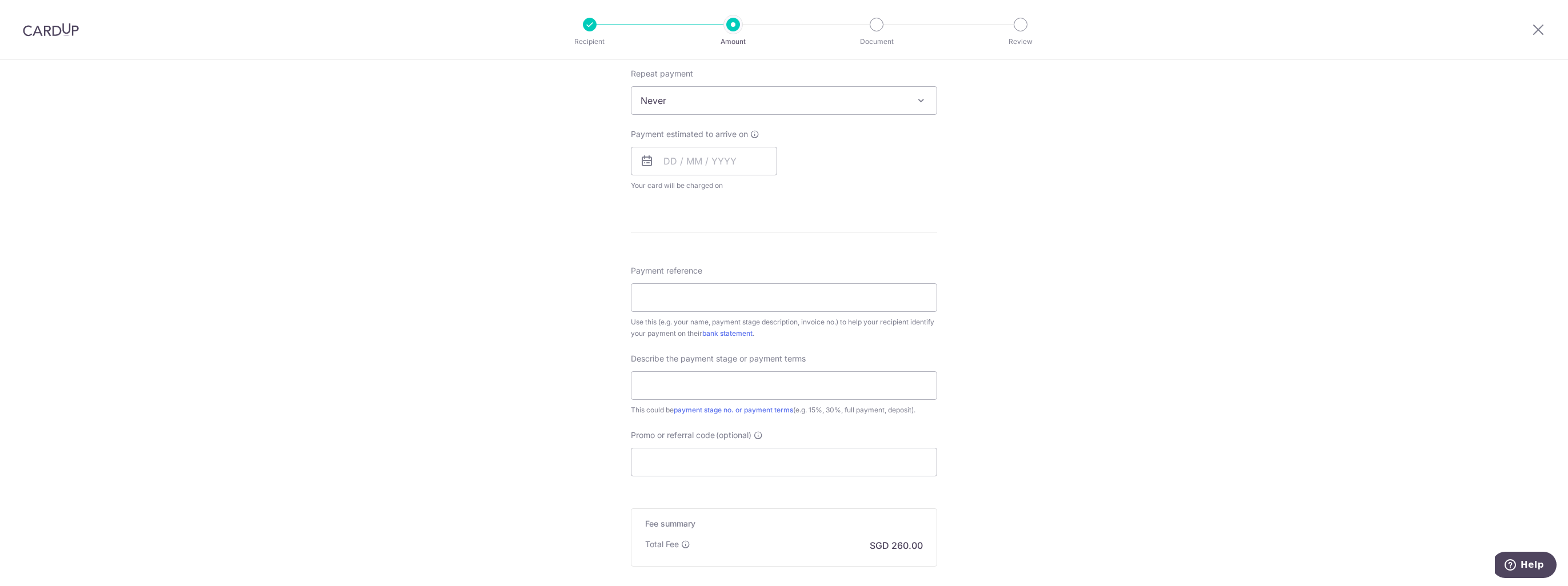
click at [766, 161] on span at bounding box center [771, 161] width 9 height 9
click at [462, 173] on div "Tell us more about your payment Enter payment amount SGD 10,000.00 10000.00 Car…" at bounding box center [784, 158] width 1568 height 1110
click at [766, 159] on span at bounding box center [771, 161] width 9 height 9
click at [741, 285] on link "14" at bounding box center [746, 288] width 18 height 18
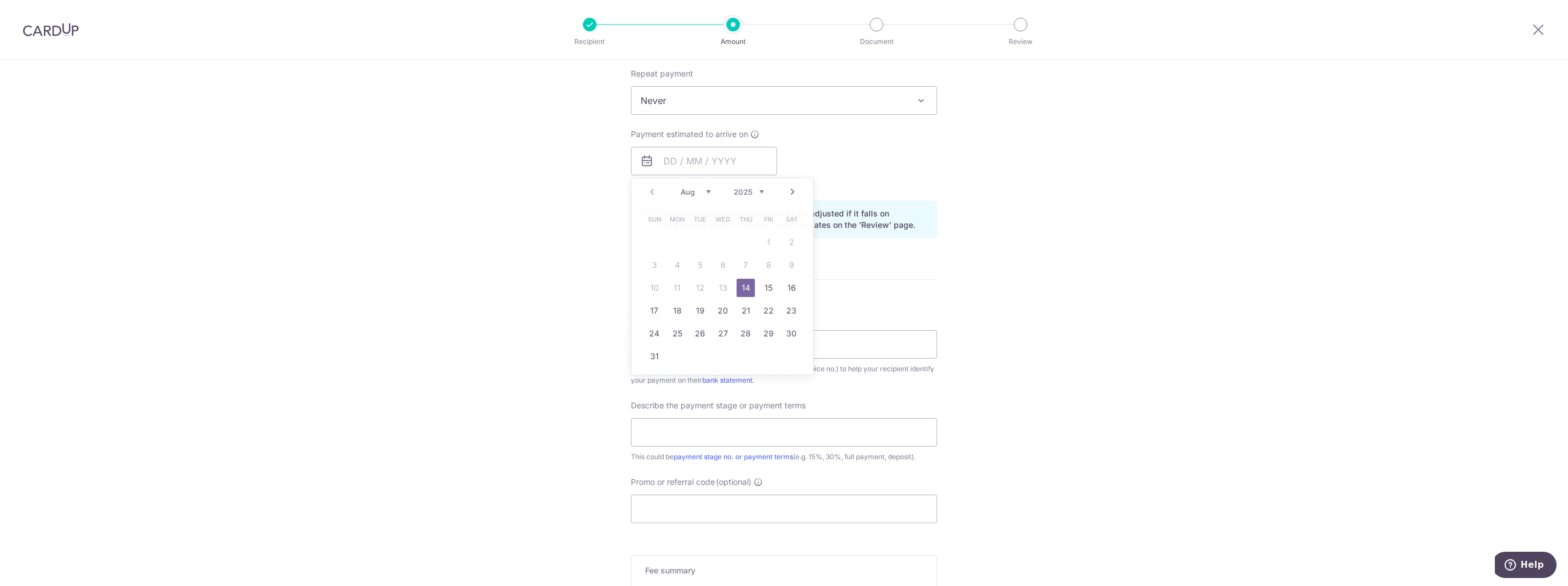
type input "[DATE]"
click at [480, 210] on div "Tell us more about your payment Enter payment amount SGD 10,000.00 10000.00 Car…" at bounding box center [784, 181] width 1568 height 1158
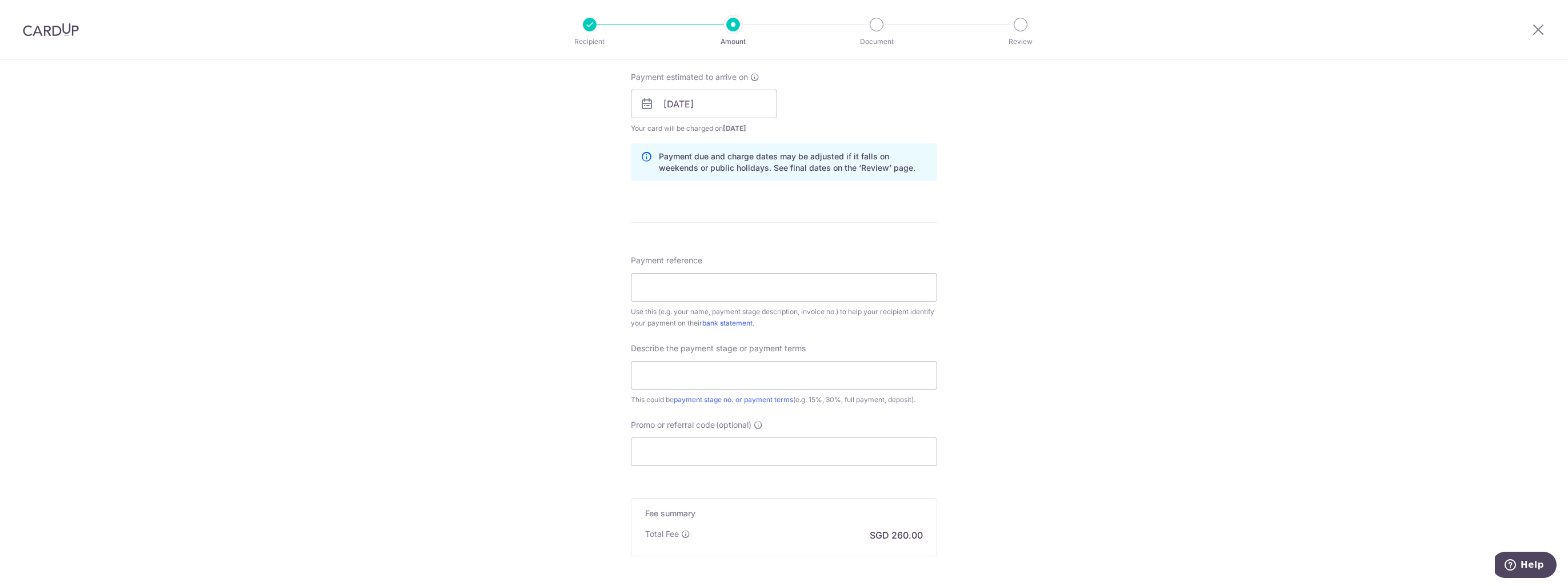
scroll to position [572, 0]
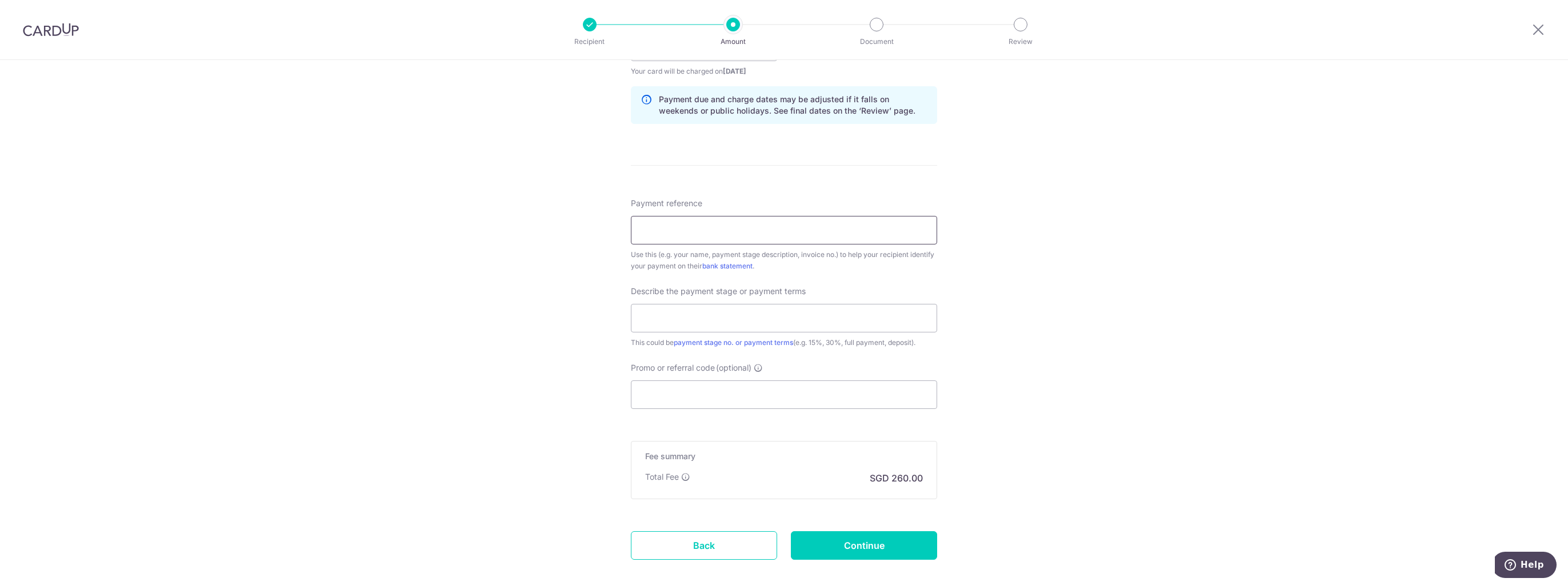
click at [637, 227] on input "Payment reference" at bounding box center [784, 229] width 306 height 28
click at [649, 232] on input "Payment reference" at bounding box center [784, 229] width 306 height 28
paste input "JS/2025/C0011/VAL"
type input "JS/2025/C0011/VAL"
click at [666, 316] on input "text" at bounding box center [784, 318] width 306 height 28
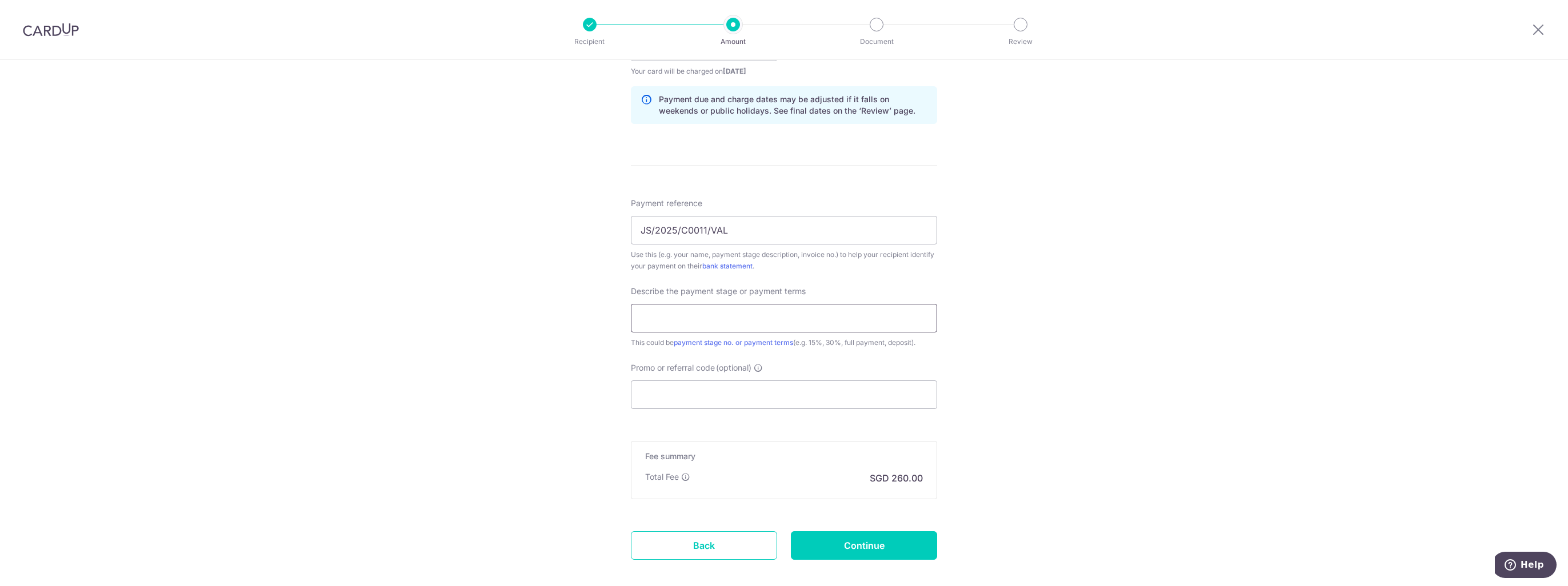
click at [652, 317] on input "text" at bounding box center [784, 318] width 306 height 28
paste input "Upon Signing & Confirmation"
type input "Upon Signing & Confirmation"
click at [664, 394] on input "Promo or referral code (optional)" at bounding box center [784, 394] width 306 height 28
paste input "RENO25ONE"
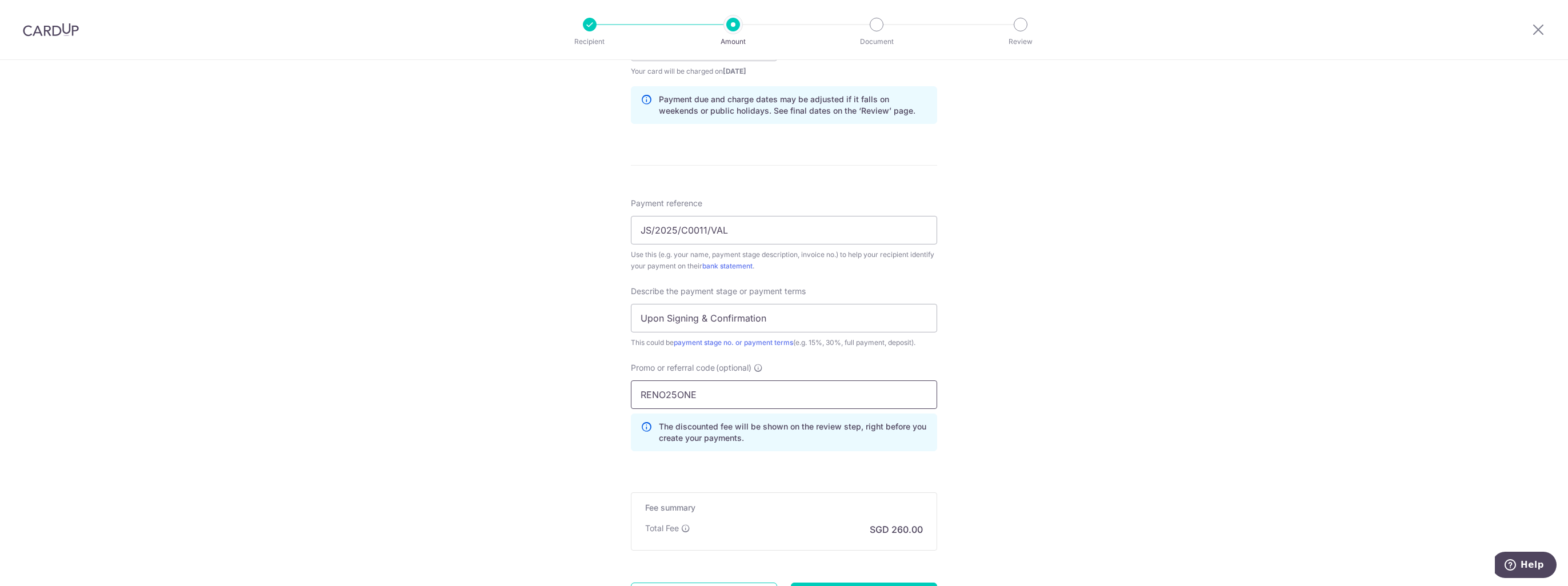
type input "RENO25ONE"
click at [416, 328] on div "Tell us more about your payment Enter payment amount SGD 10,000.00 10000.00 Car…" at bounding box center [784, 93] width 1568 height 1209
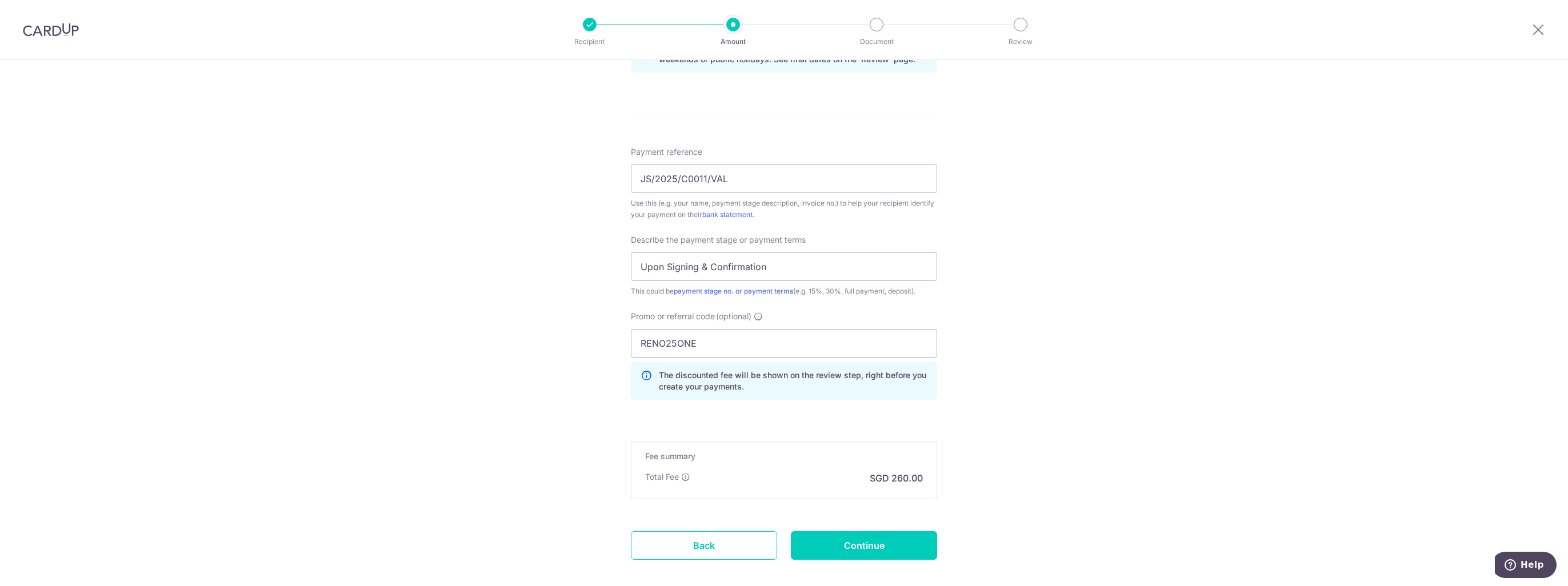
scroll to position [680, 0]
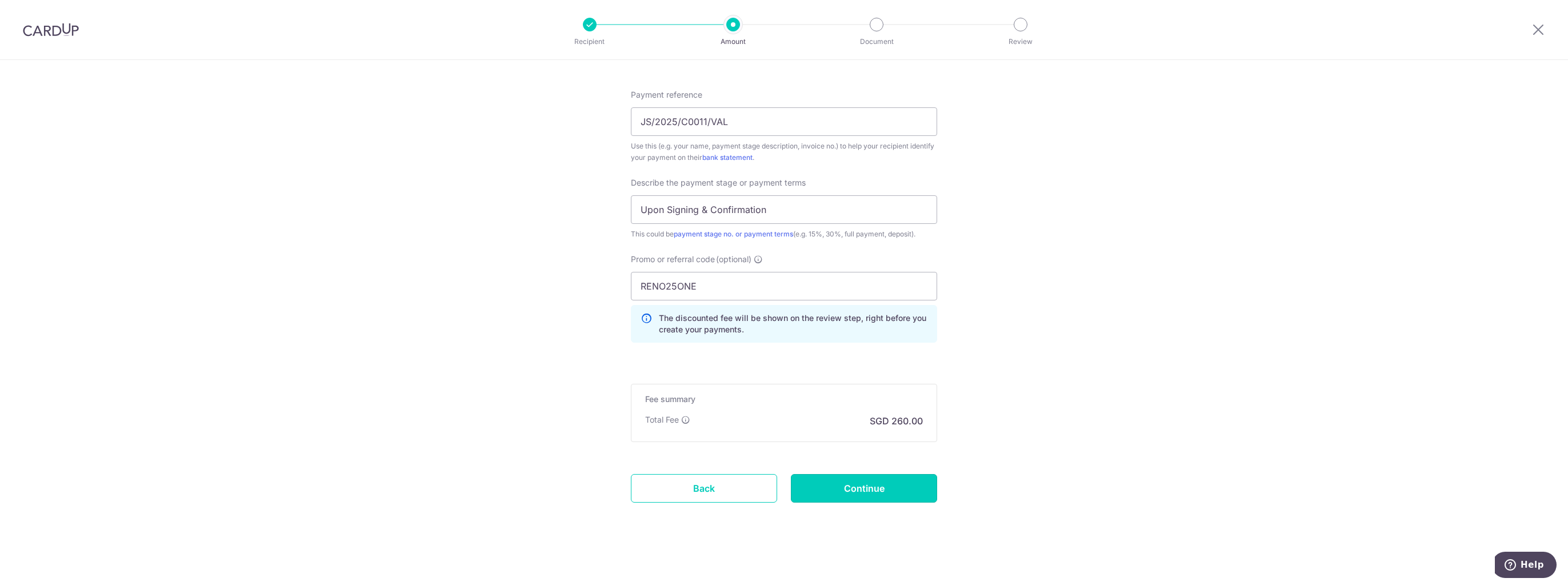
click at [843, 488] on input "Continue" at bounding box center [864, 488] width 146 height 28
type input "Create Schedule"
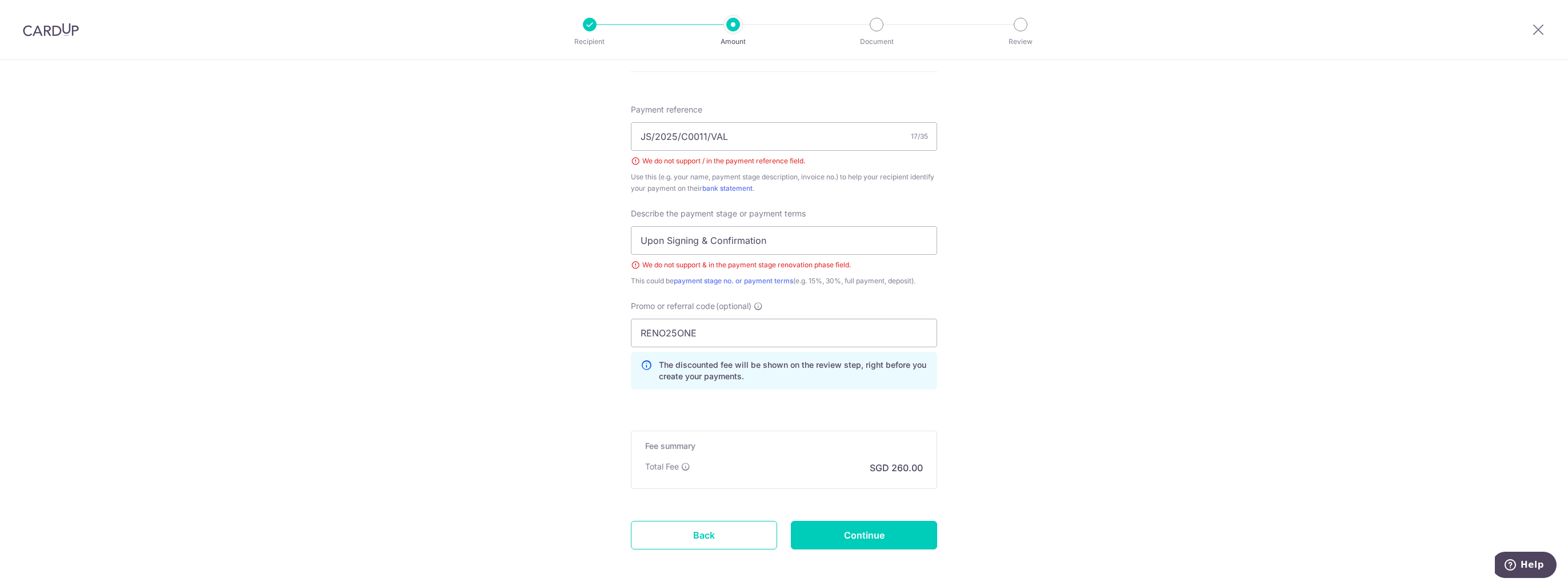
scroll to position [655, 0]
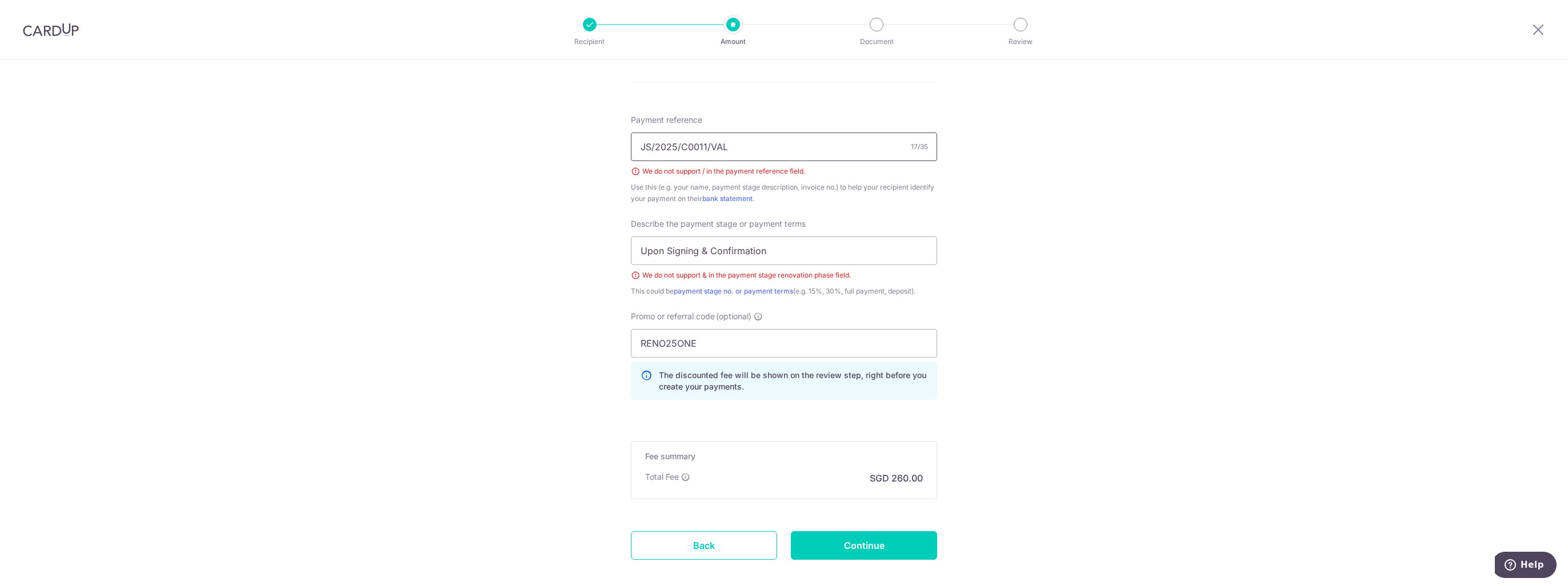
click at [651, 145] on input "JS/2025/C0011/VAL" at bounding box center [784, 146] width 306 height 28
click at [675, 145] on input "JS2025/C0011/VAL" at bounding box center [784, 146] width 306 height 28
click at [702, 145] on input "JS2025C0011/VAL" at bounding box center [784, 146] width 306 height 28
type input "JS2025C0011VAL"
click at [705, 246] on input "Upon Signing & Confirmation" at bounding box center [784, 250] width 306 height 28
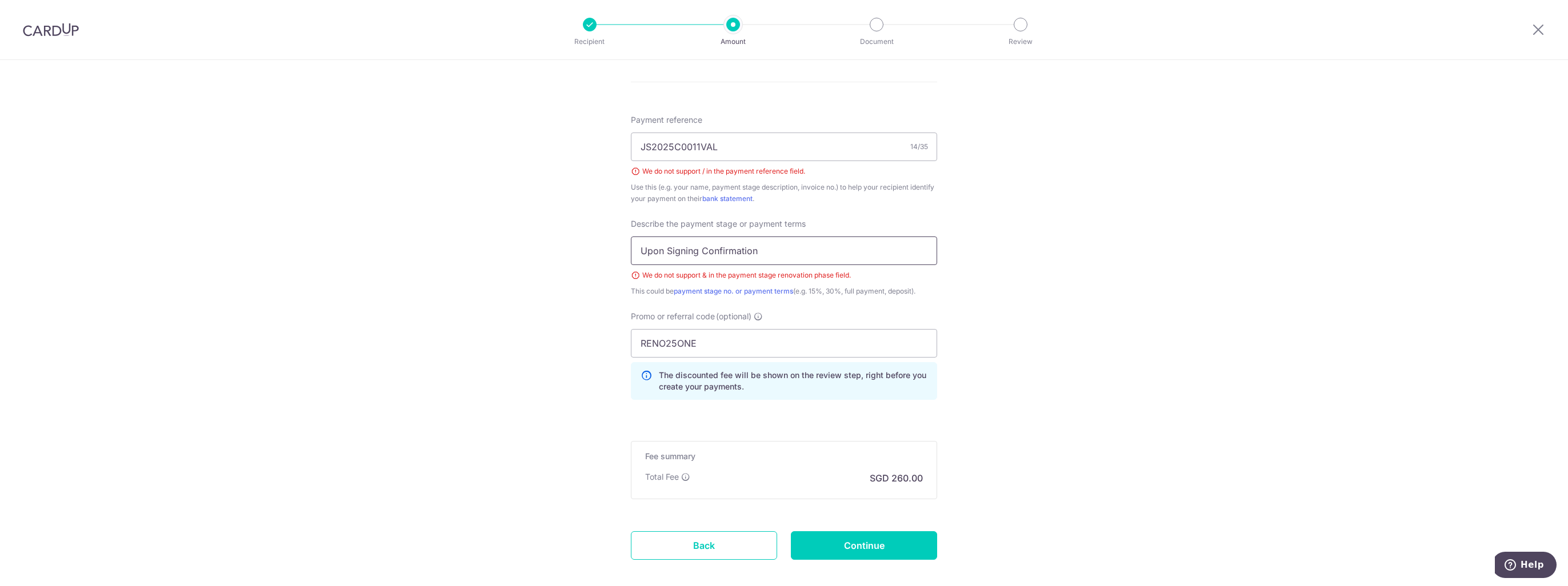
scroll to position [712, 0]
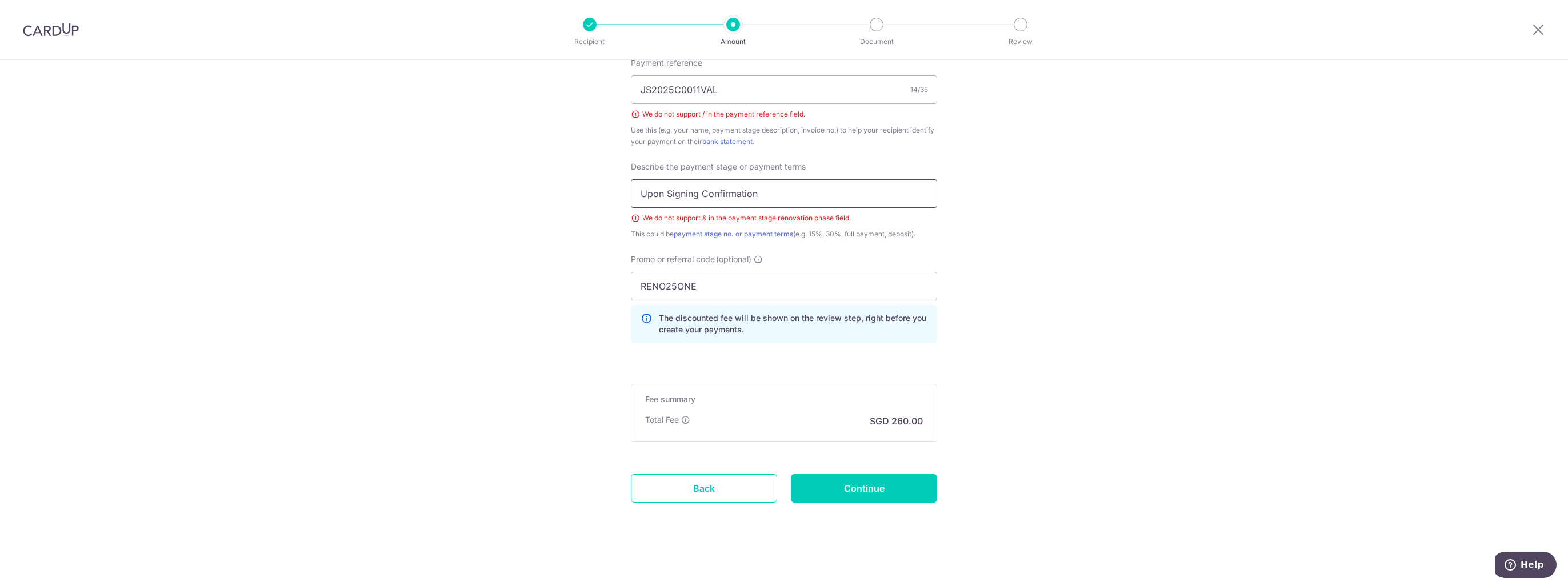
type input "Upon Signing Confirmation"
click at [844, 488] on input "Continue" at bounding box center [864, 488] width 146 height 28
type input "Create Schedule"
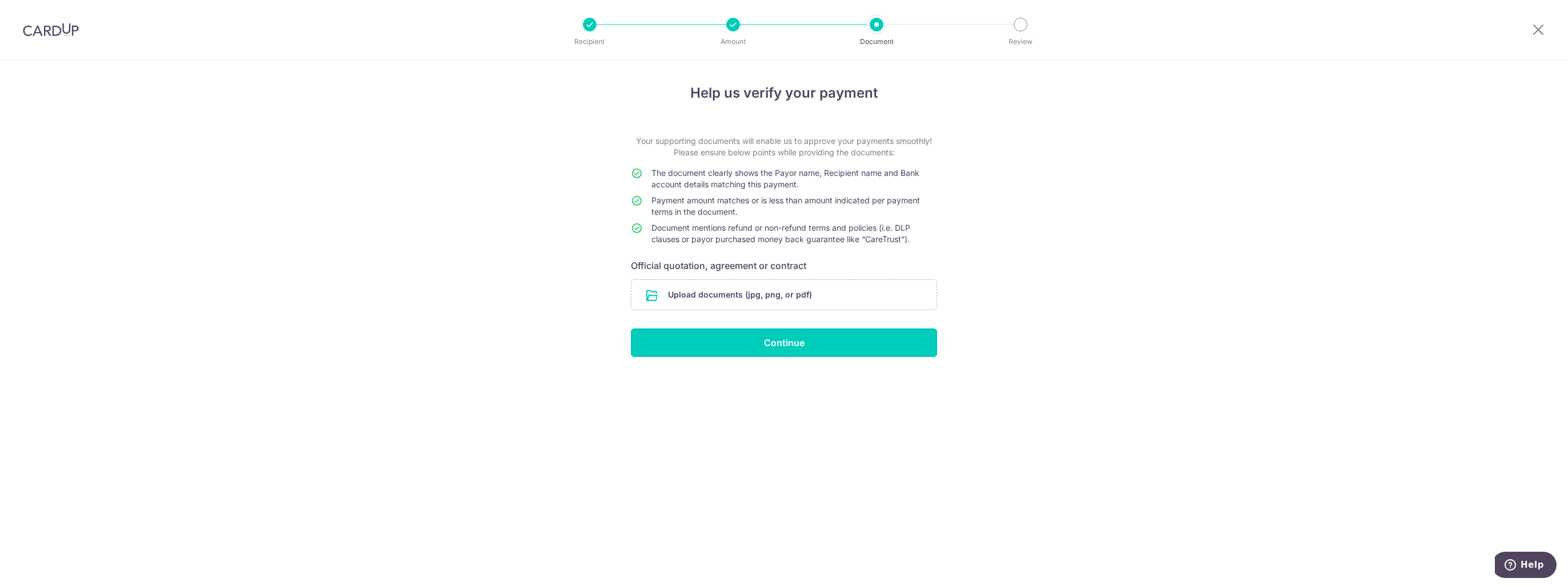
click at [693, 294] on input "file" at bounding box center [784, 294] width 305 height 30
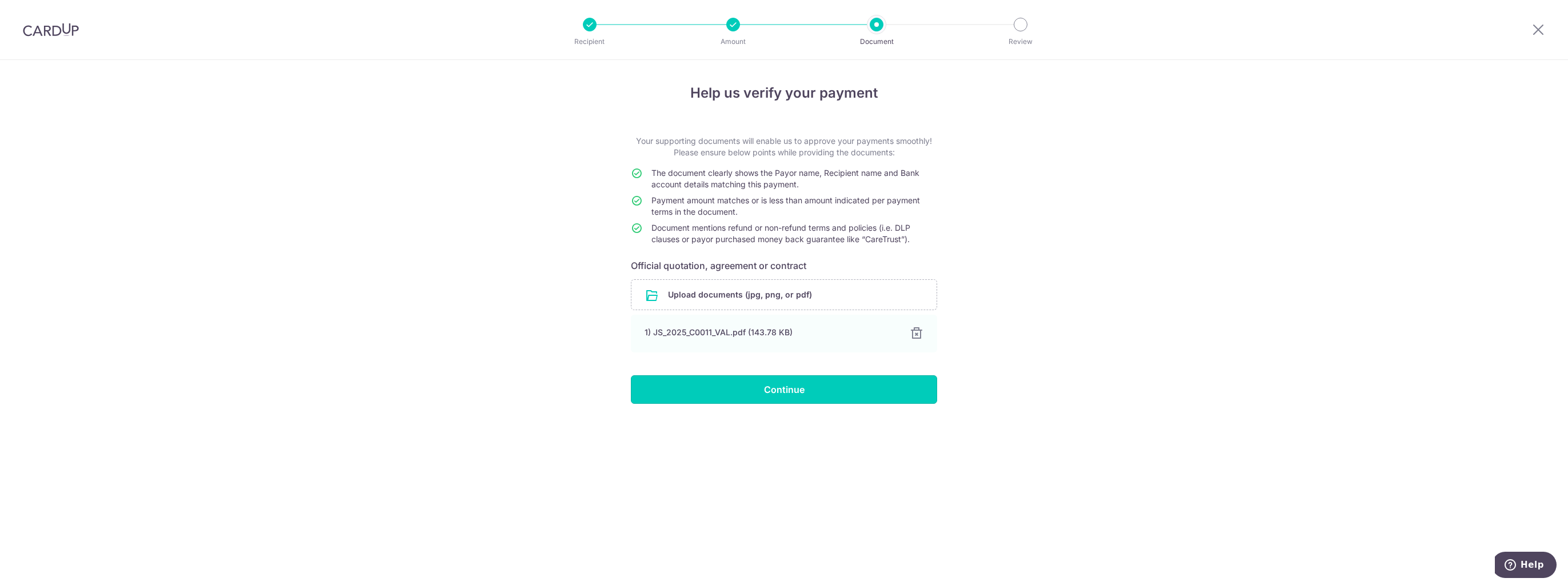
click at [731, 387] on input "Continue" at bounding box center [784, 389] width 306 height 28
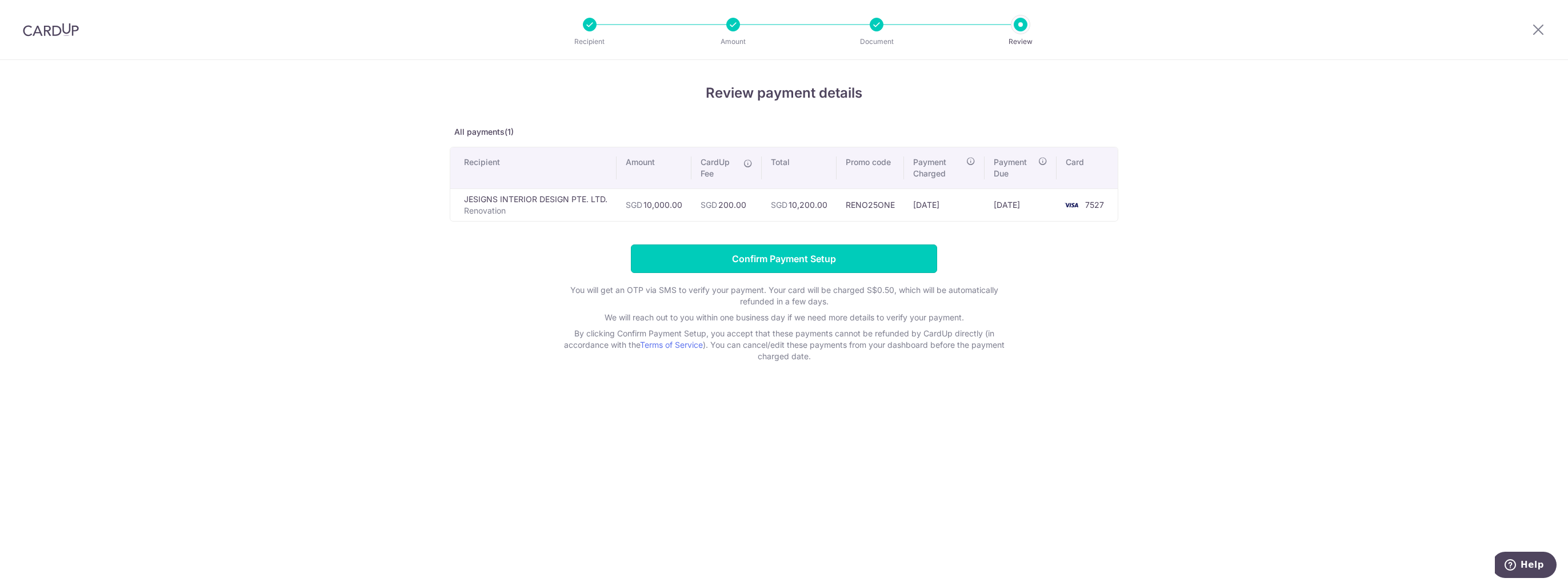
click at [775, 261] on input "Confirm Payment Setup" at bounding box center [784, 258] width 306 height 28
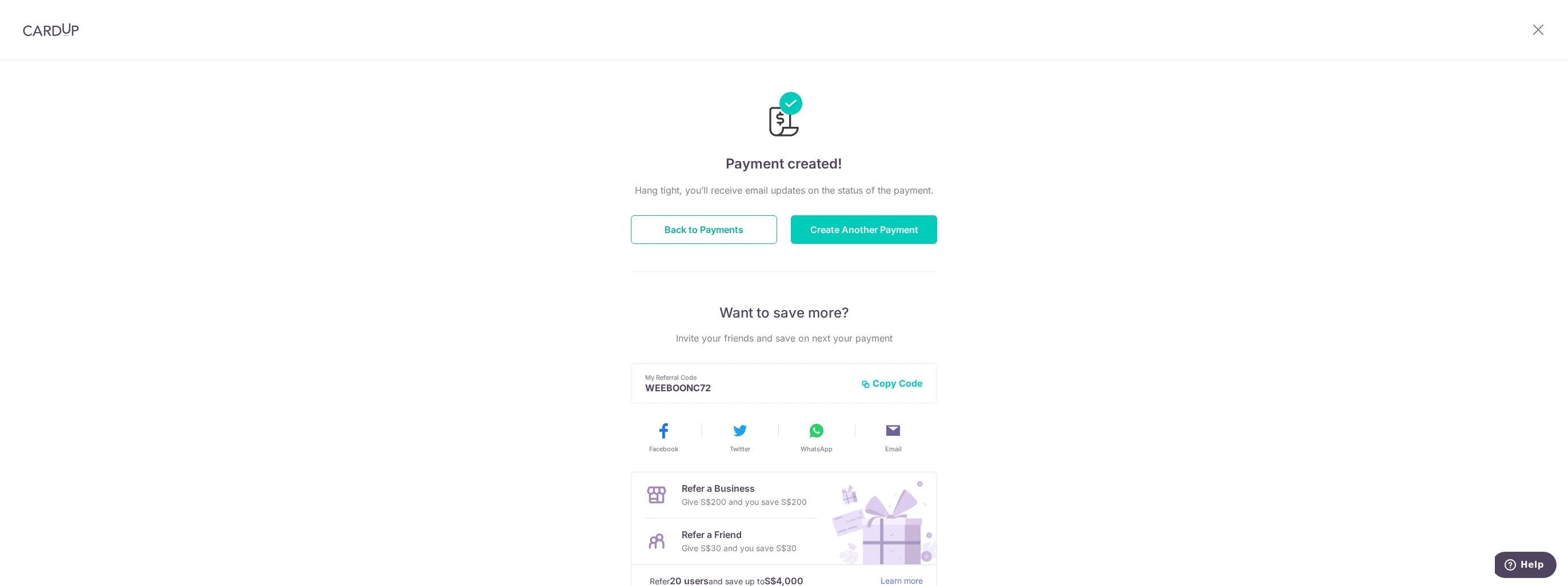
click at [692, 229] on button "Back to Payments" at bounding box center [704, 229] width 146 height 28
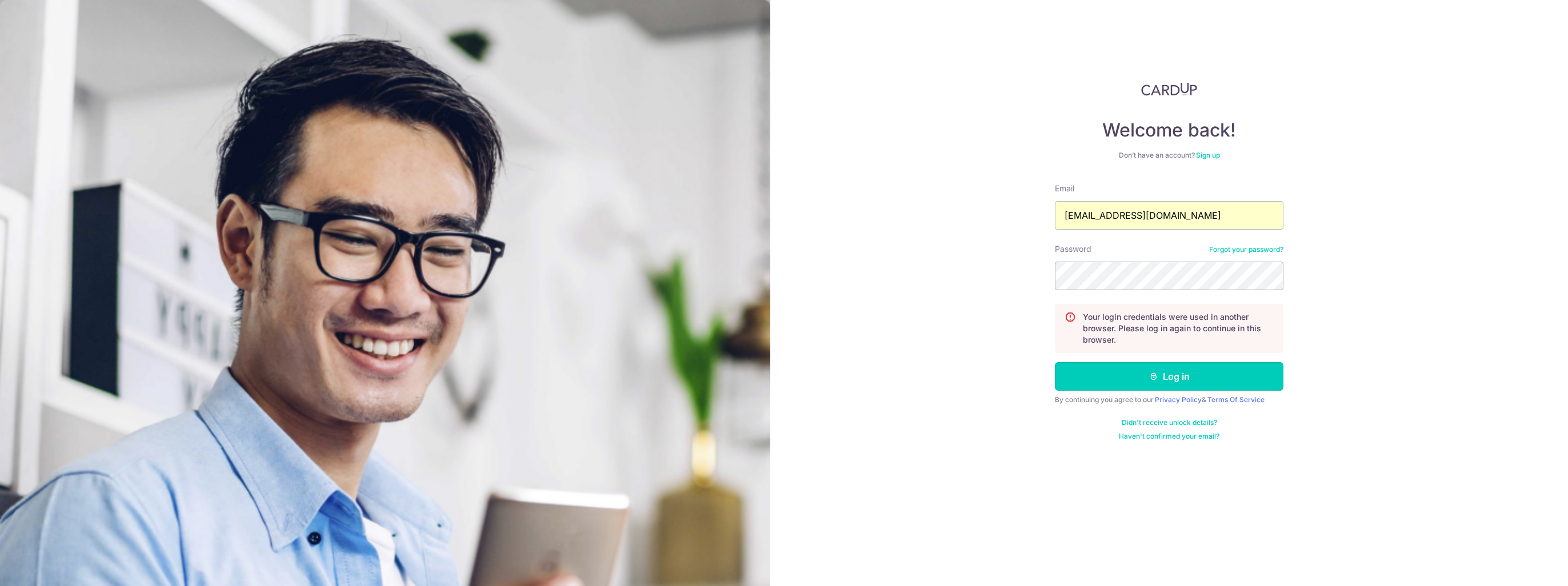
click at [1102, 376] on button "Log in" at bounding box center [1169, 376] width 229 height 28
click at [1133, 376] on button "Log in" at bounding box center [1169, 376] width 229 height 28
click at [1160, 381] on button "Log in" at bounding box center [1169, 376] width 229 height 28
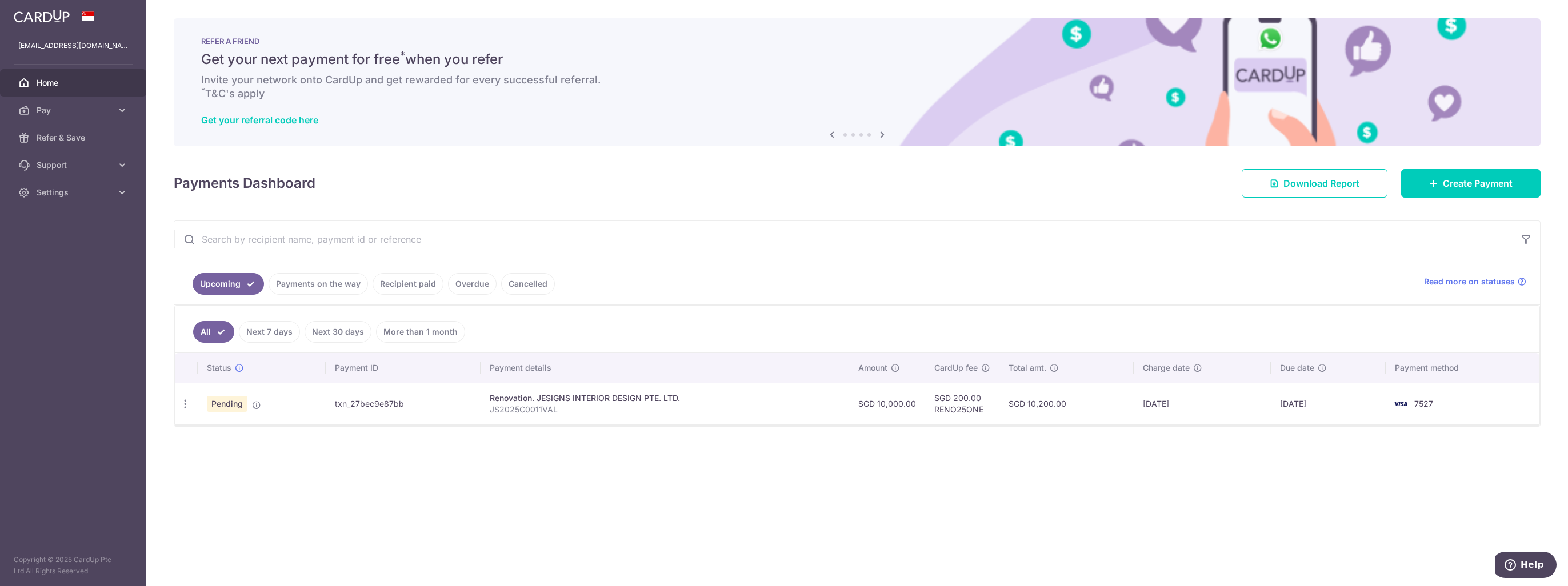
click at [186, 400] on icon "button" at bounding box center [185, 405] width 12 height 12
click at [254, 435] on span "Update payment" at bounding box center [246, 435] width 78 height 14
radio input "true"
type input "10,000.00"
type input "14/08/2025"
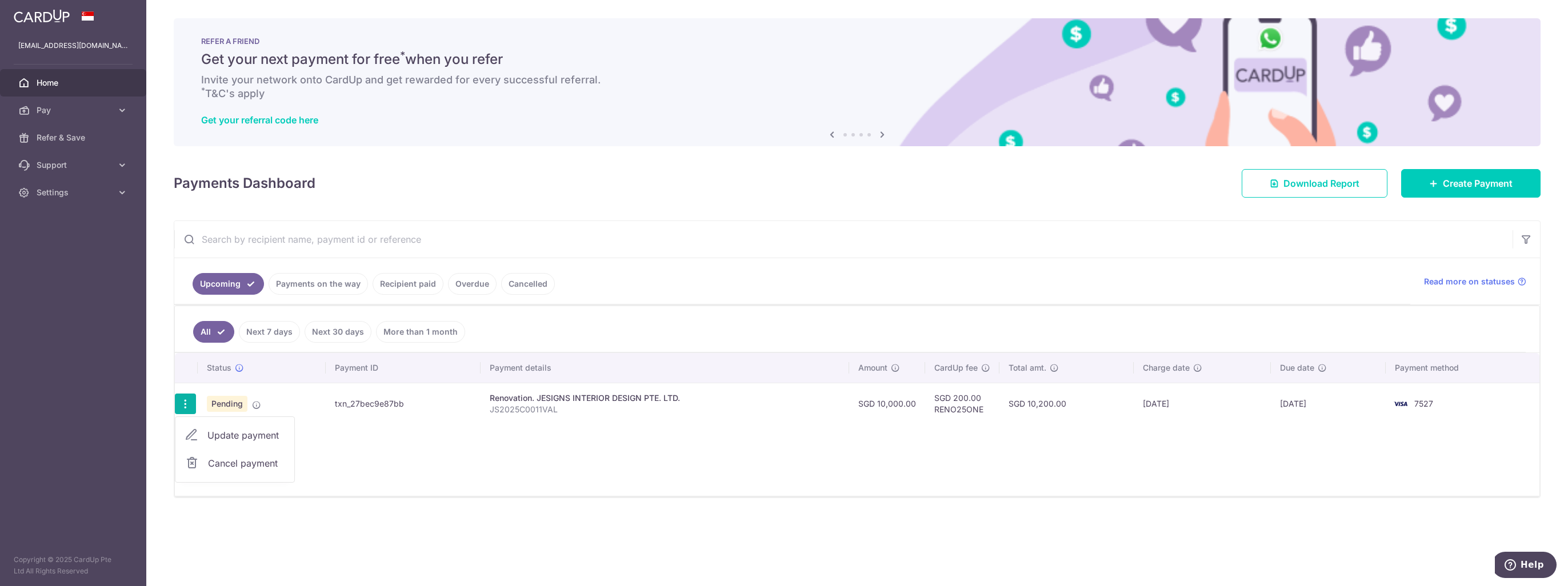
type input "JS2025C0011VAL"
type input "Upon Signing Confirmation"
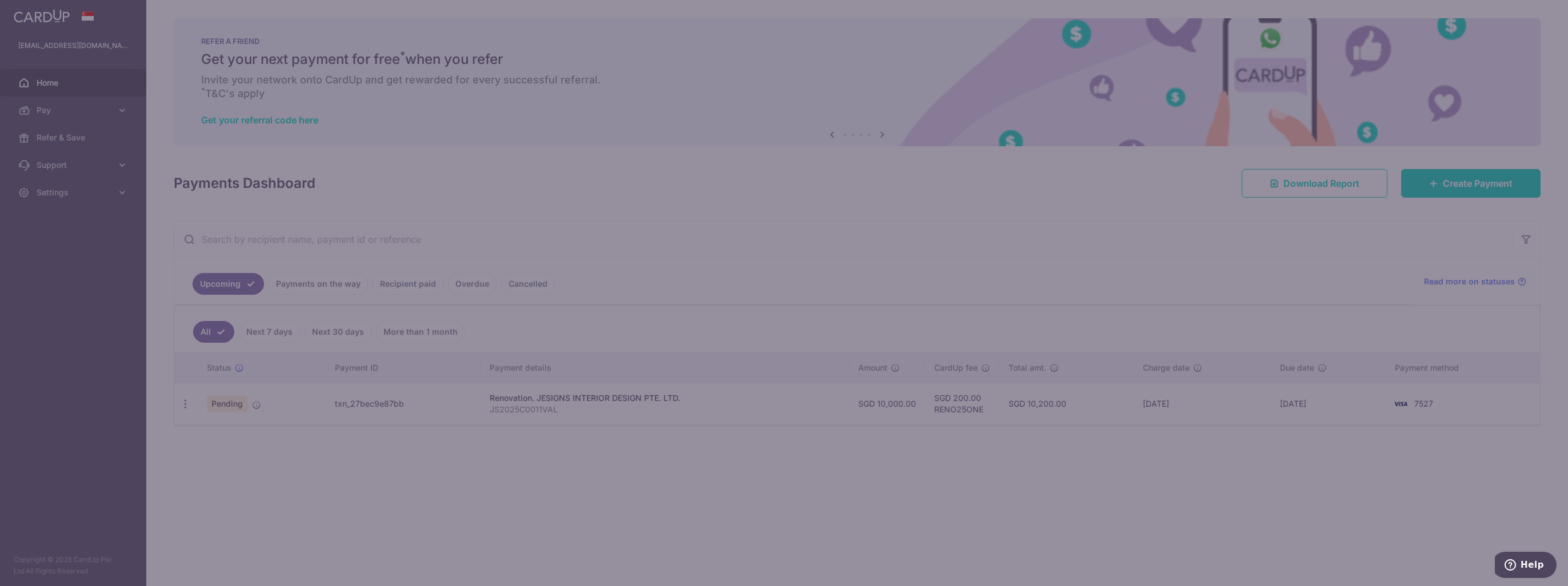
type input "RENO25ONE"
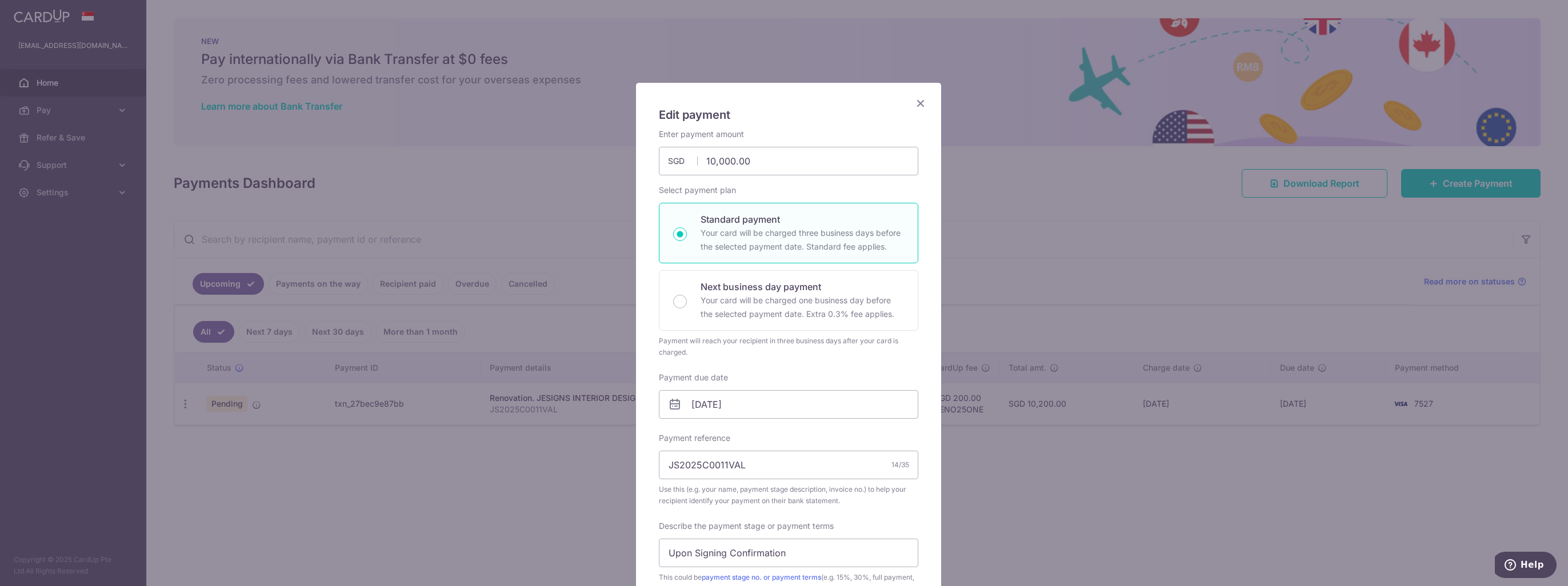
click at [914, 100] on icon "Close" at bounding box center [920, 103] width 14 height 14
